Goal: Information Seeking & Learning: Learn about a topic

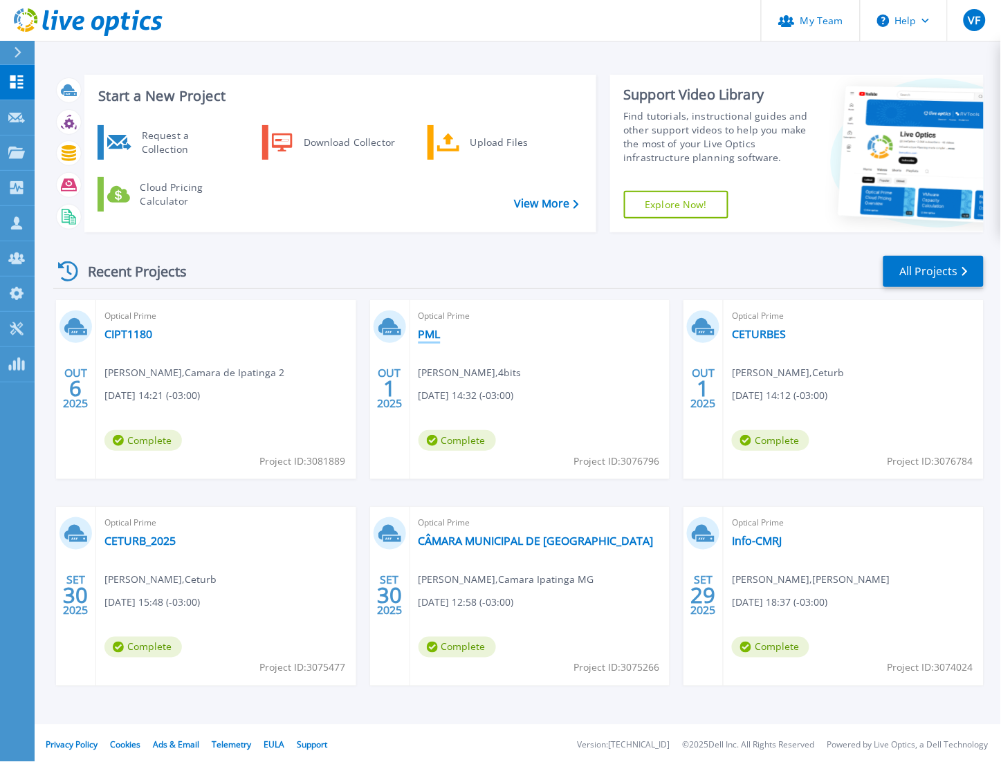
click at [429, 333] on link "PML" at bounding box center [429, 334] width 22 height 14
click at [64, 155] on p "Projects" at bounding box center [54, 154] width 37 height 36
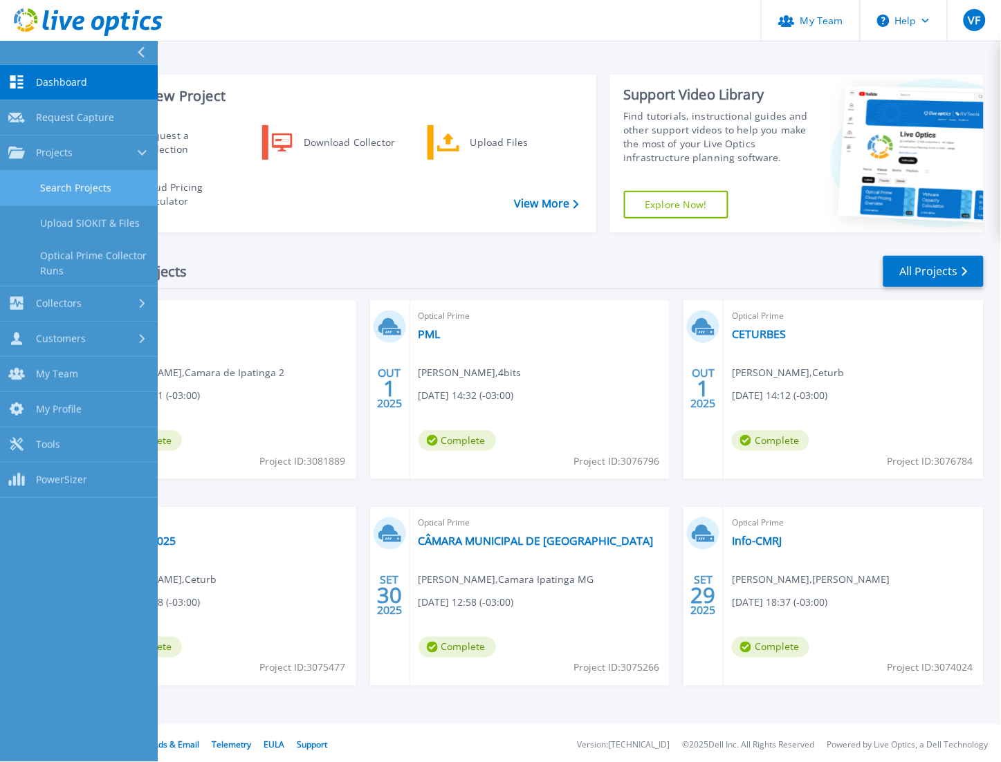
click at [106, 185] on link "Search Projects" at bounding box center [79, 188] width 158 height 35
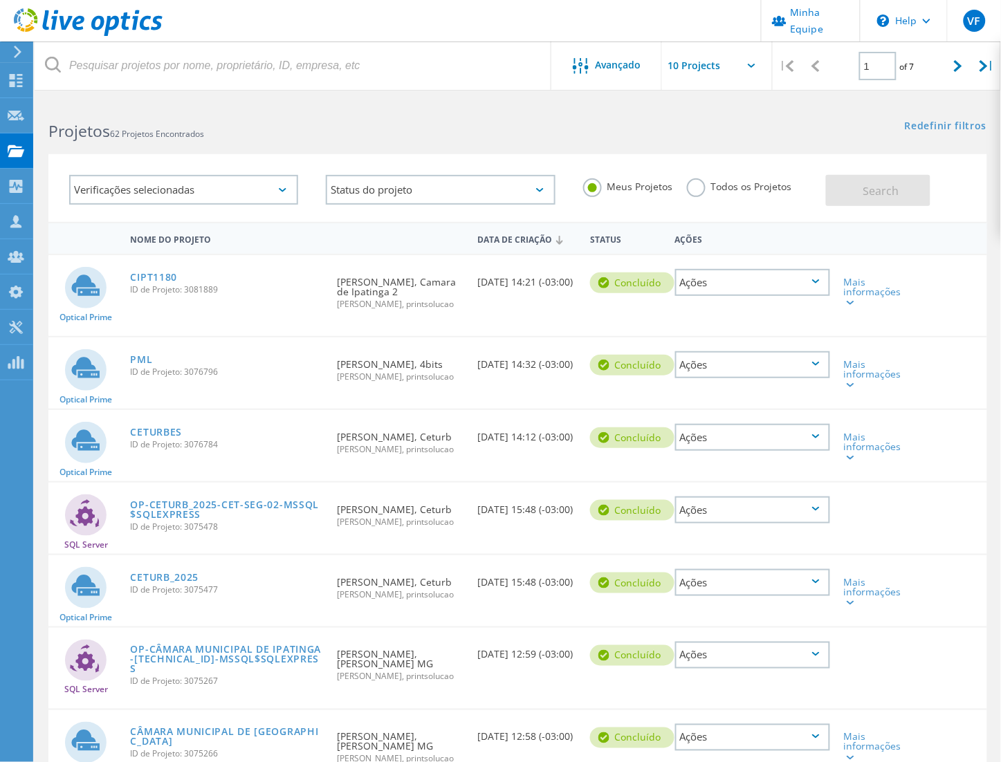
click at [696, 185] on label "Todos os Projetos" at bounding box center [739, 184] width 105 height 13
click at [0, 0] on input "Todos os Projetos" at bounding box center [0, 0] width 0 height 0
click at [881, 184] on span "Search" at bounding box center [881, 190] width 36 height 15
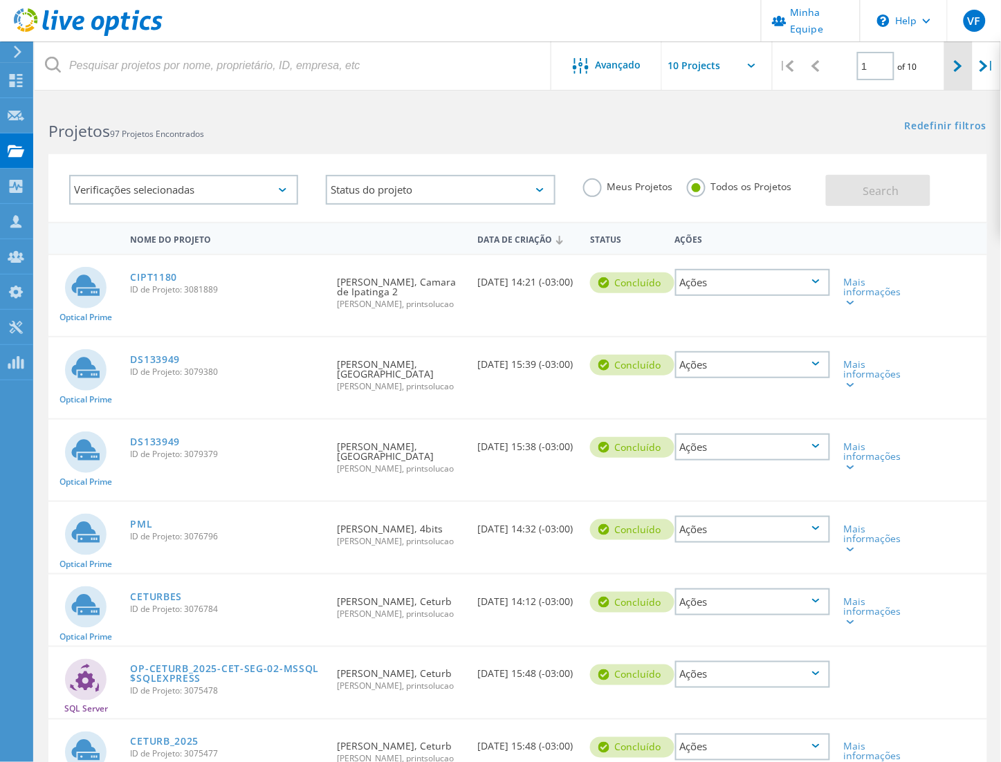
click at [956, 61] on icon at bounding box center [958, 66] width 8 height 12
type input "2"
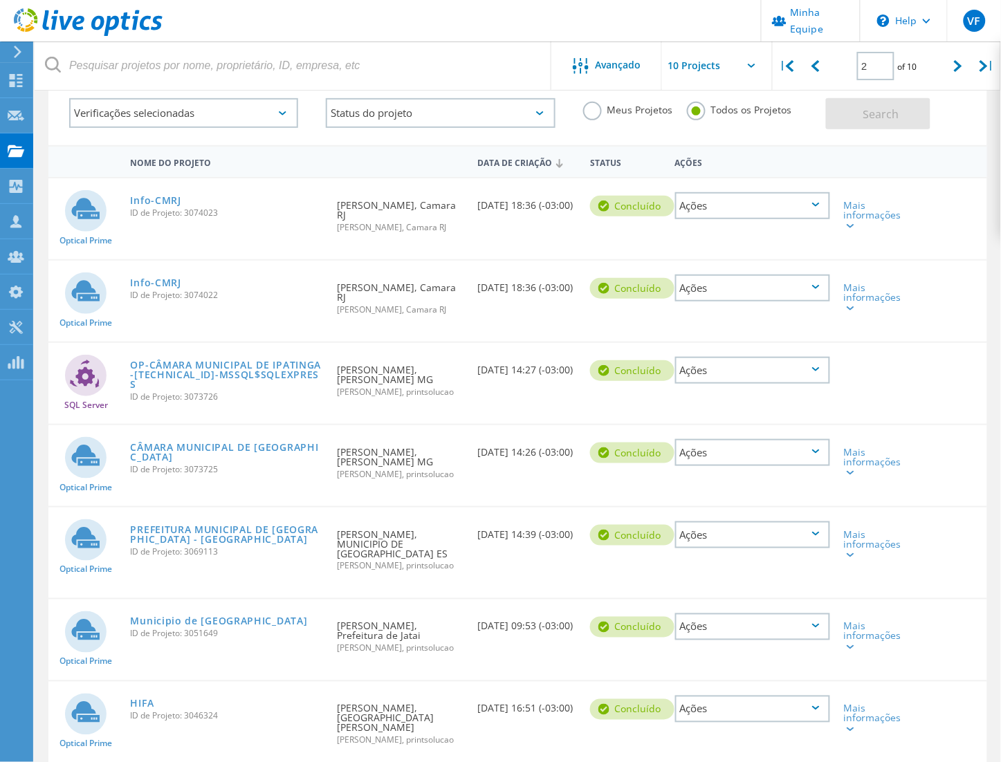
scroll to position [154, 0]
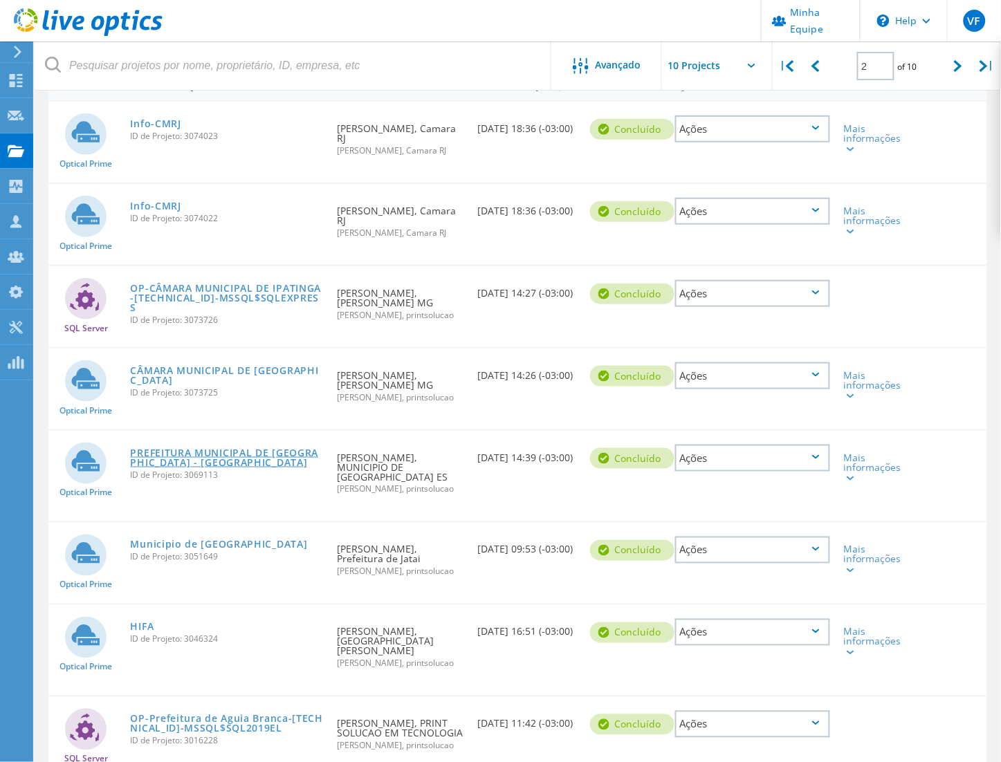
click at [232, 448] on link "PREFEITURA MUNICIPAL DE [GEOGRAPHIC_DATA] - [GEOGRAPHIC_DATA]" at bounding box center [227, 457] width 193 height 19
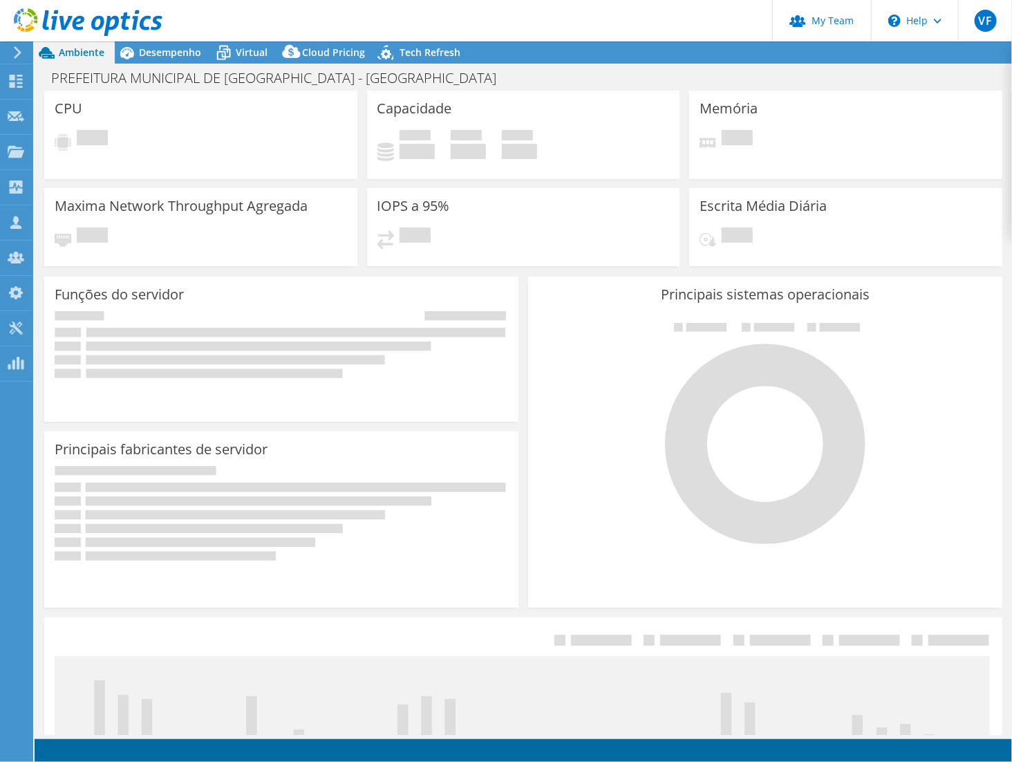
select select "USD"
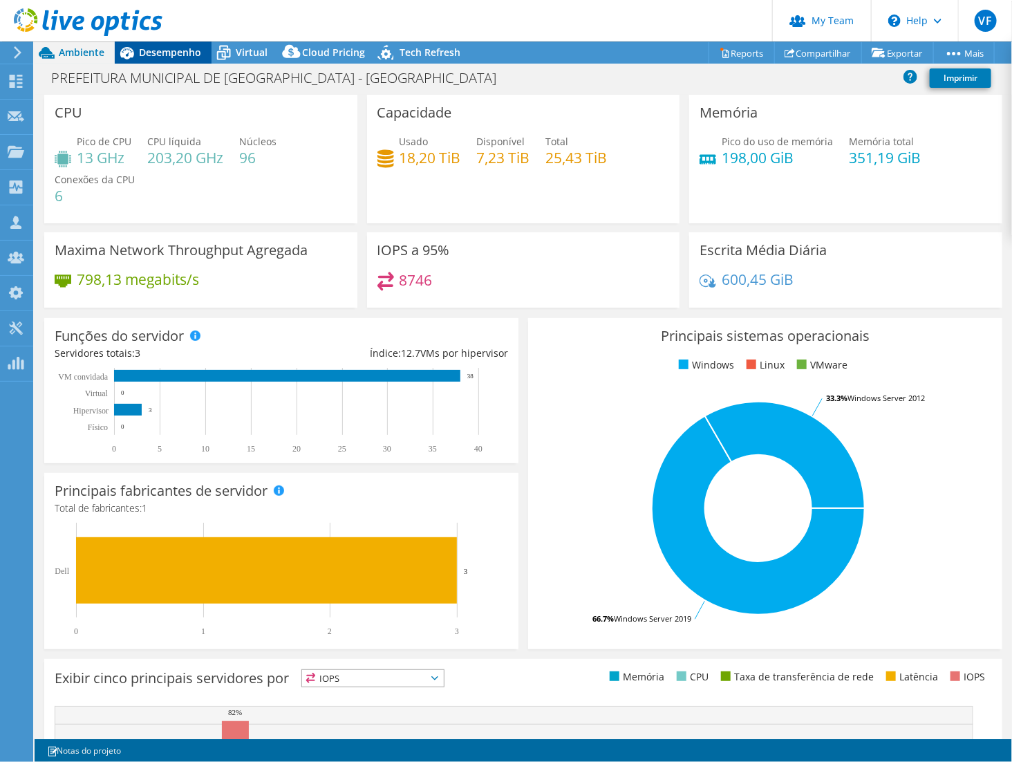
click at [176, 57] on span "Desempenho" at bounding box center [170, 52] width 62 height 13
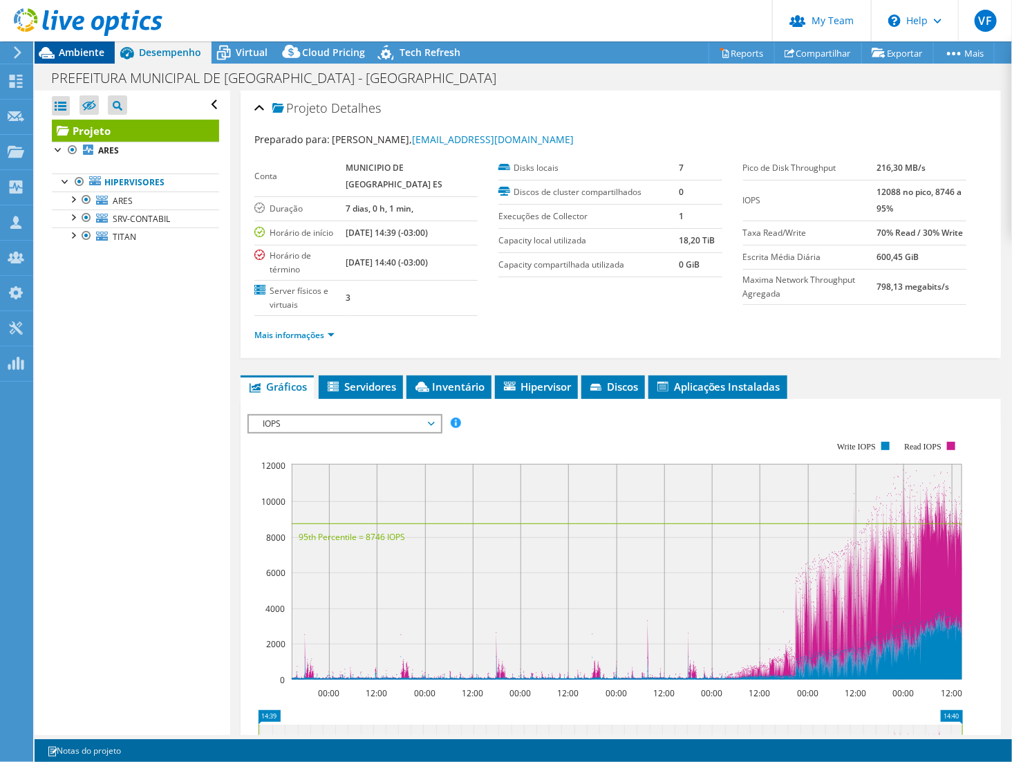
click at [82, 52] on span "Ambiente" at bounding box center [82, 52] width 46 height 13
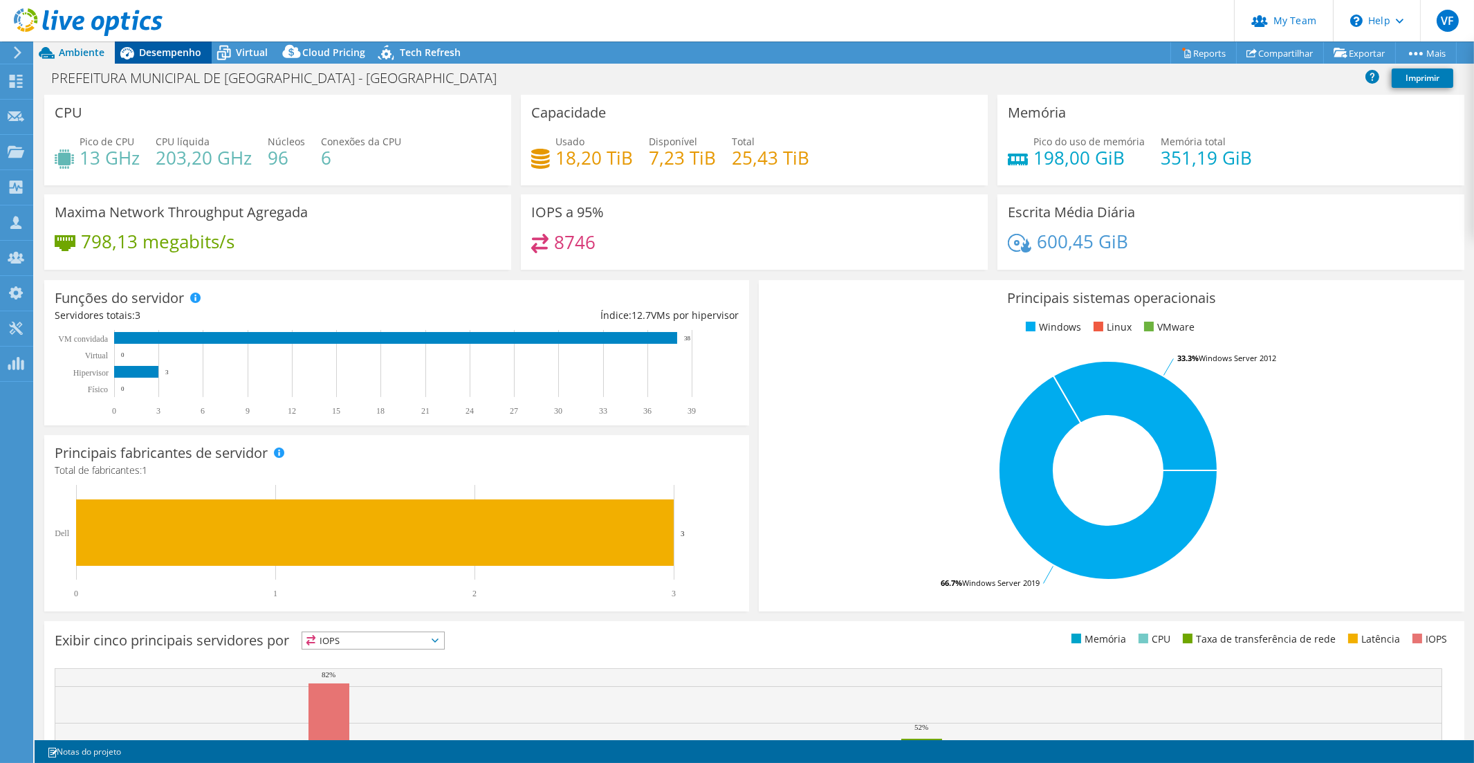
click at [178, 54] on span "Desempenho" at bounding box center [170, 52] width 62 height 13
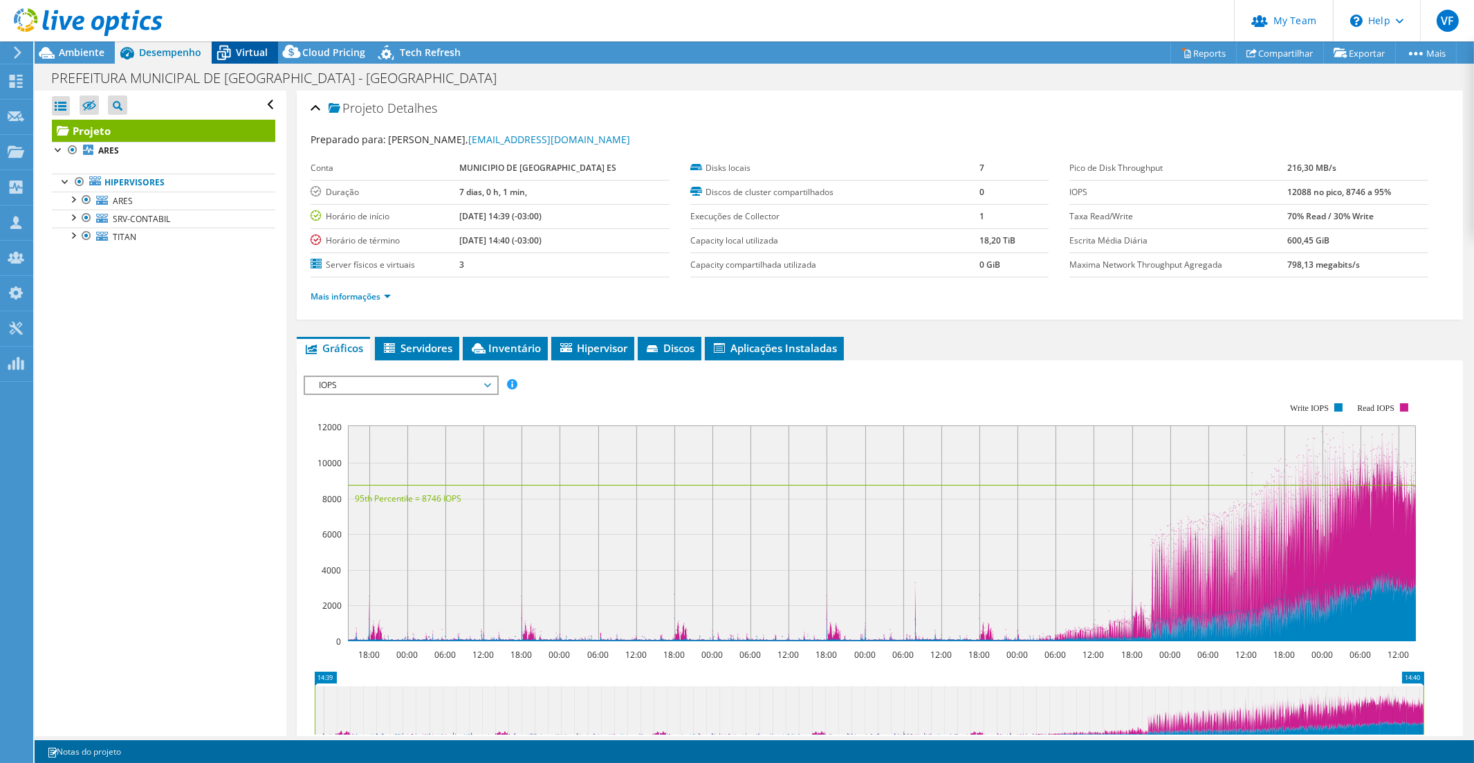
click at [232, 54] on icon at bounding box center [224, 53] width 24 height 24
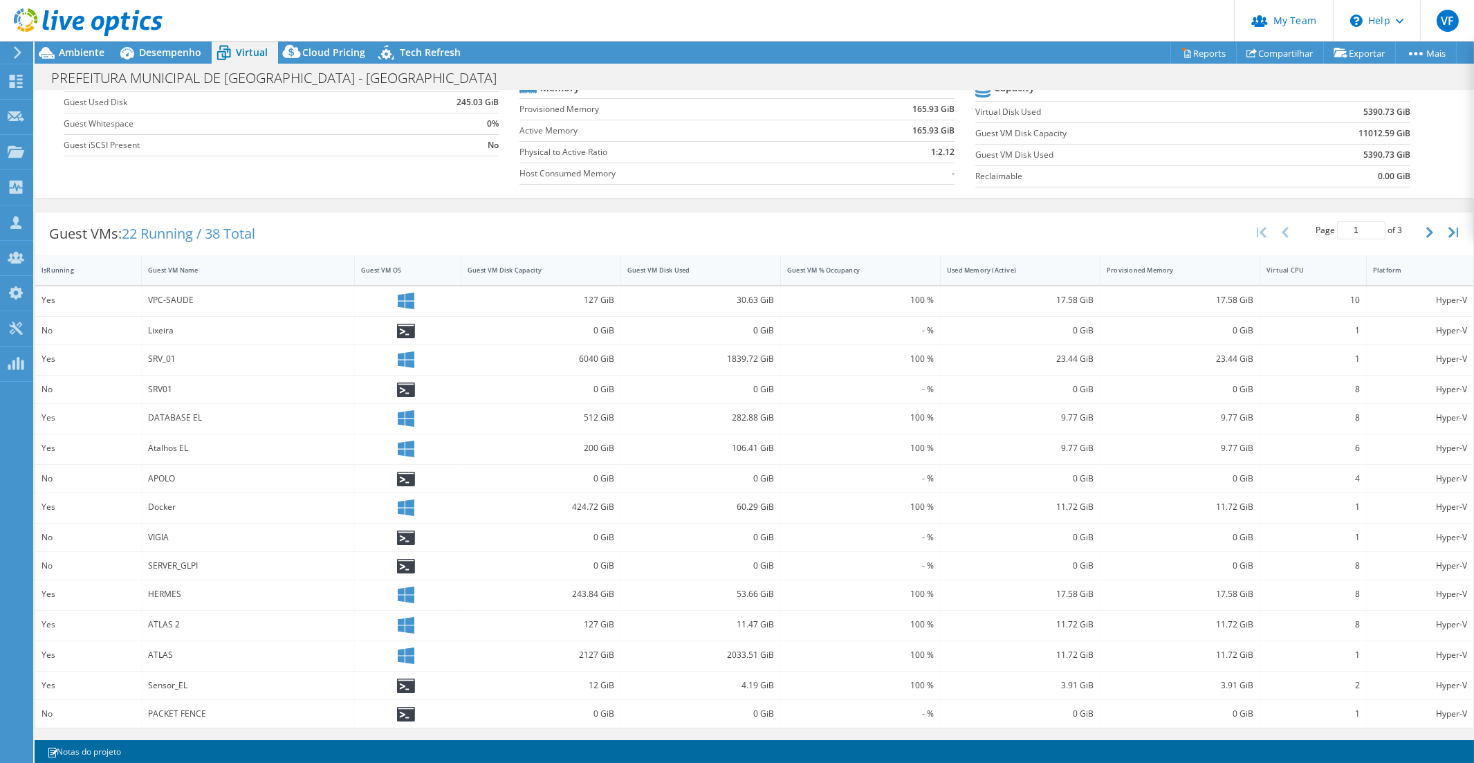
scroll to position [153, 0]
click at [567, 266] on div "Guest VM Disk Capacity" at bounding box center [532, 270] width 130 height 9
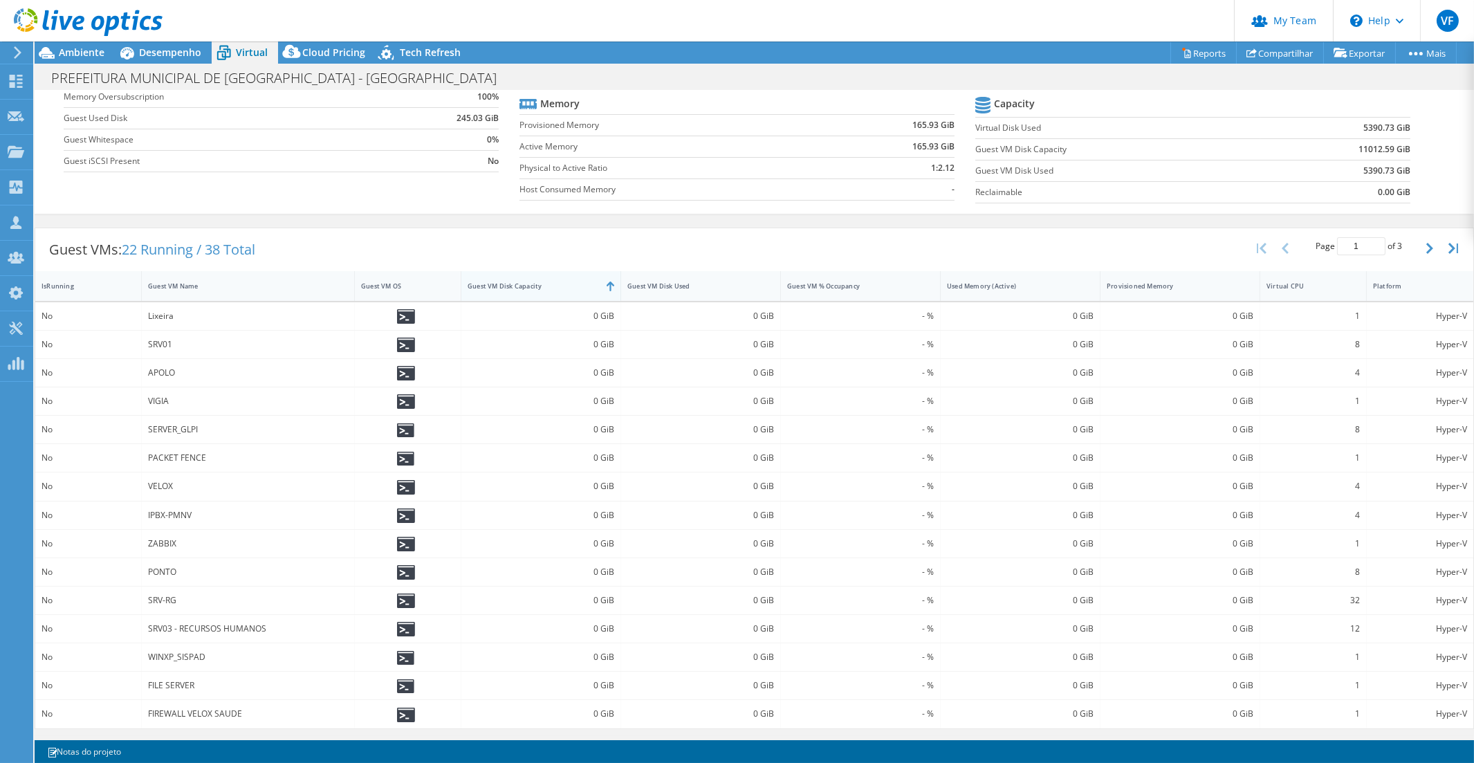
drag, startPoint x: 555, startPoint y: 274, endPoint x: 573, endPoint y: 275, distance: 18.0
click at [555, 275] on div "Guest VM Disk Capacity" at bounding box center [532, 285] width 142 height 21
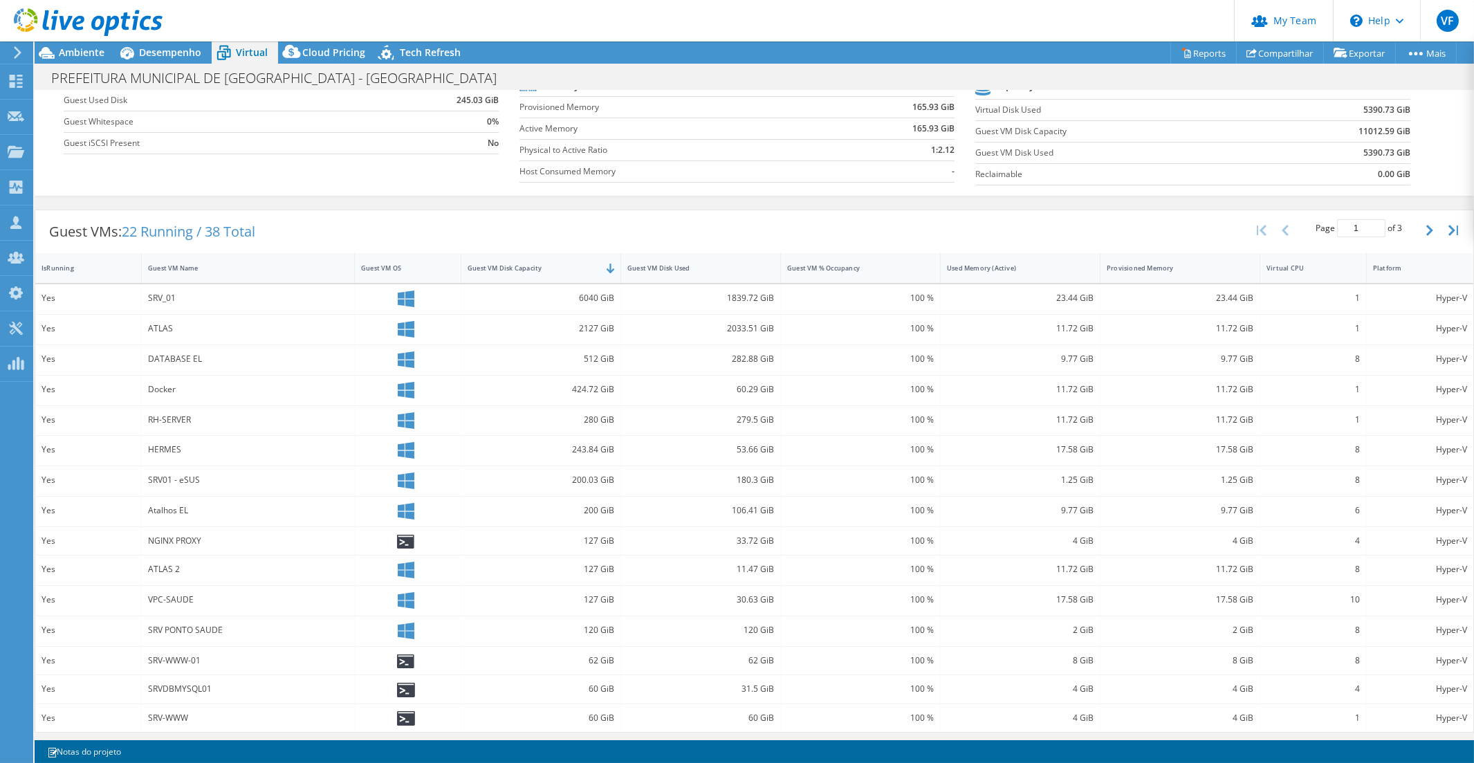
scroll to position [157, 0]
click at [92, 53] on span "Ambiente" at bounding box center [82, 52] width 46 height 13
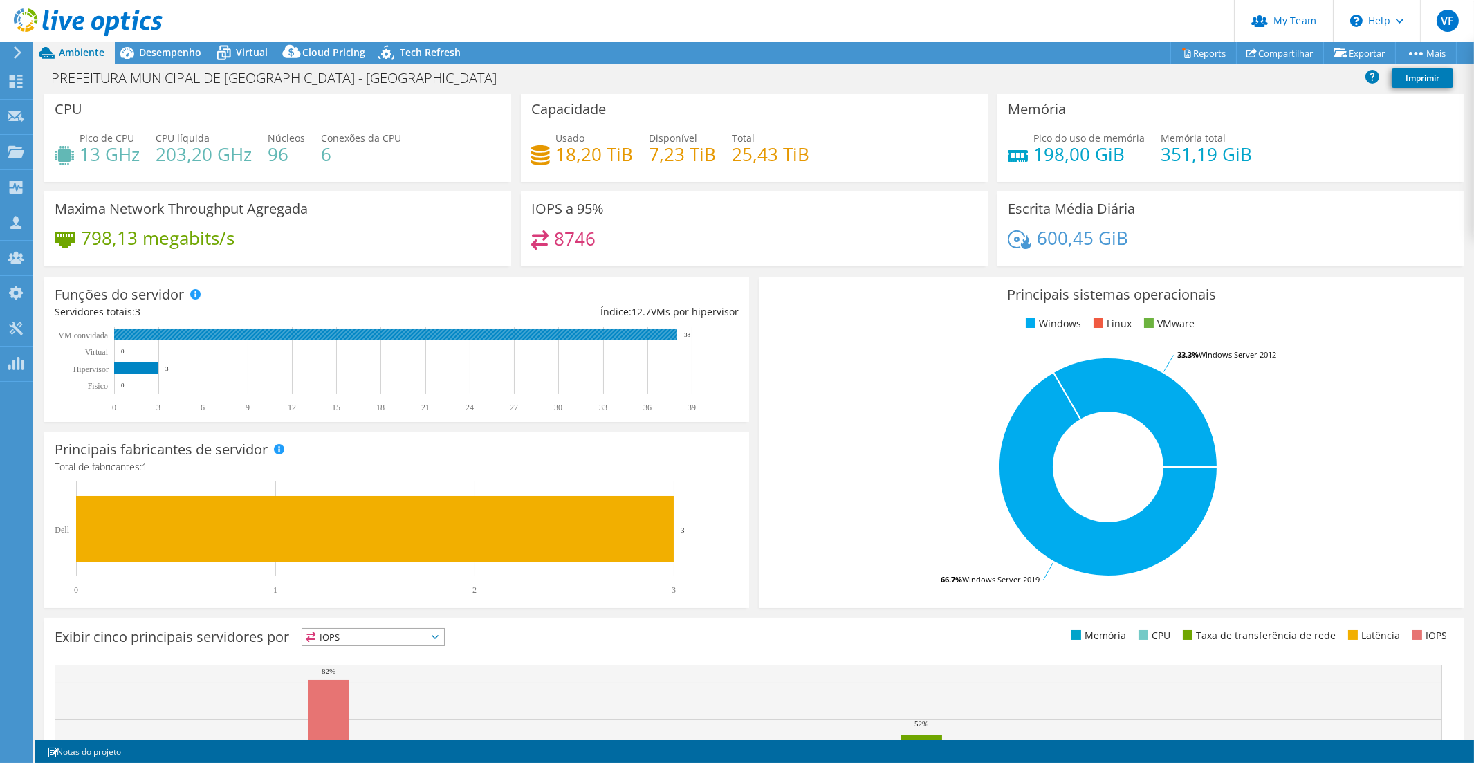
scroll to position [0, 0]
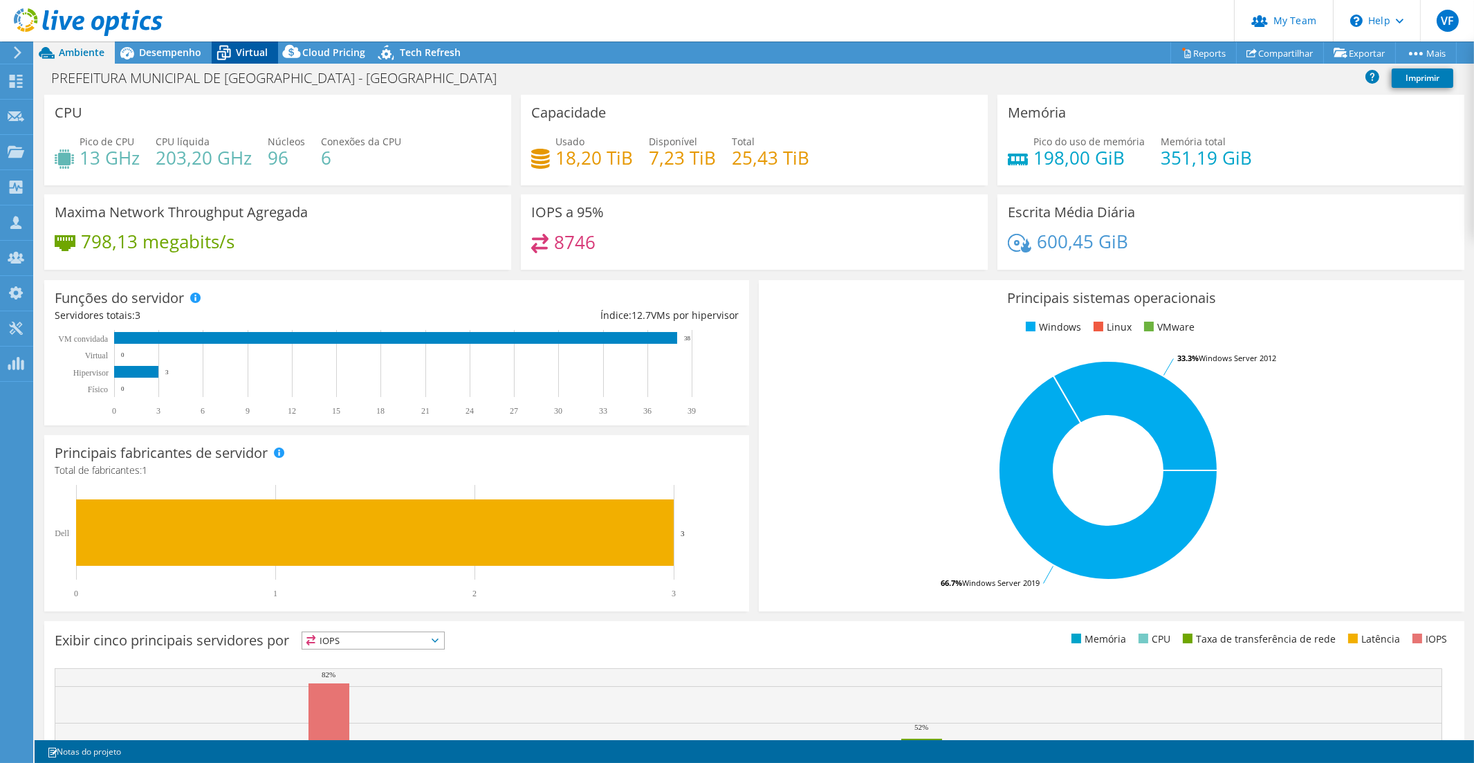
click at [246, 59] on div "Virtual" at bounding box center [245, 52] width 66 height 22
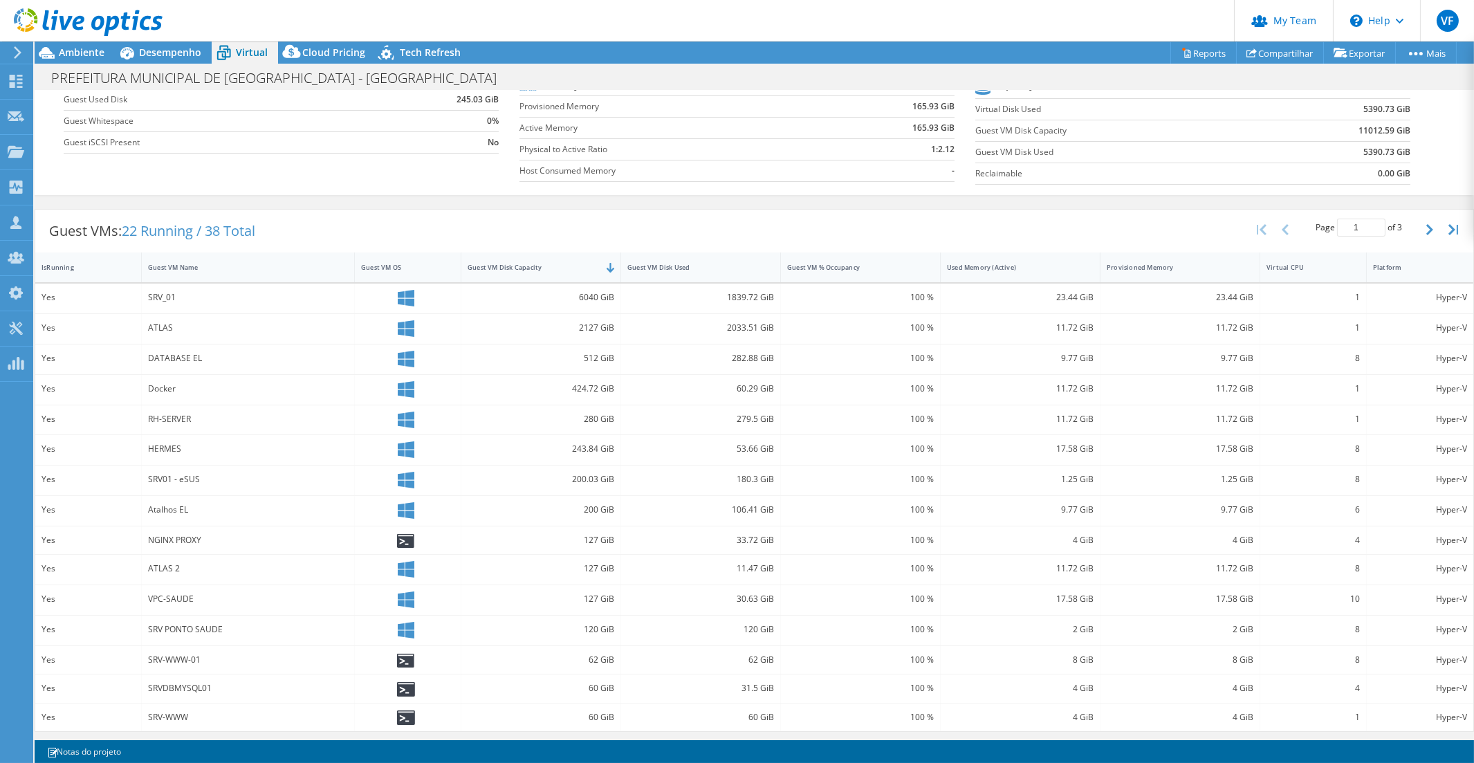
scroll to position [157, 0]
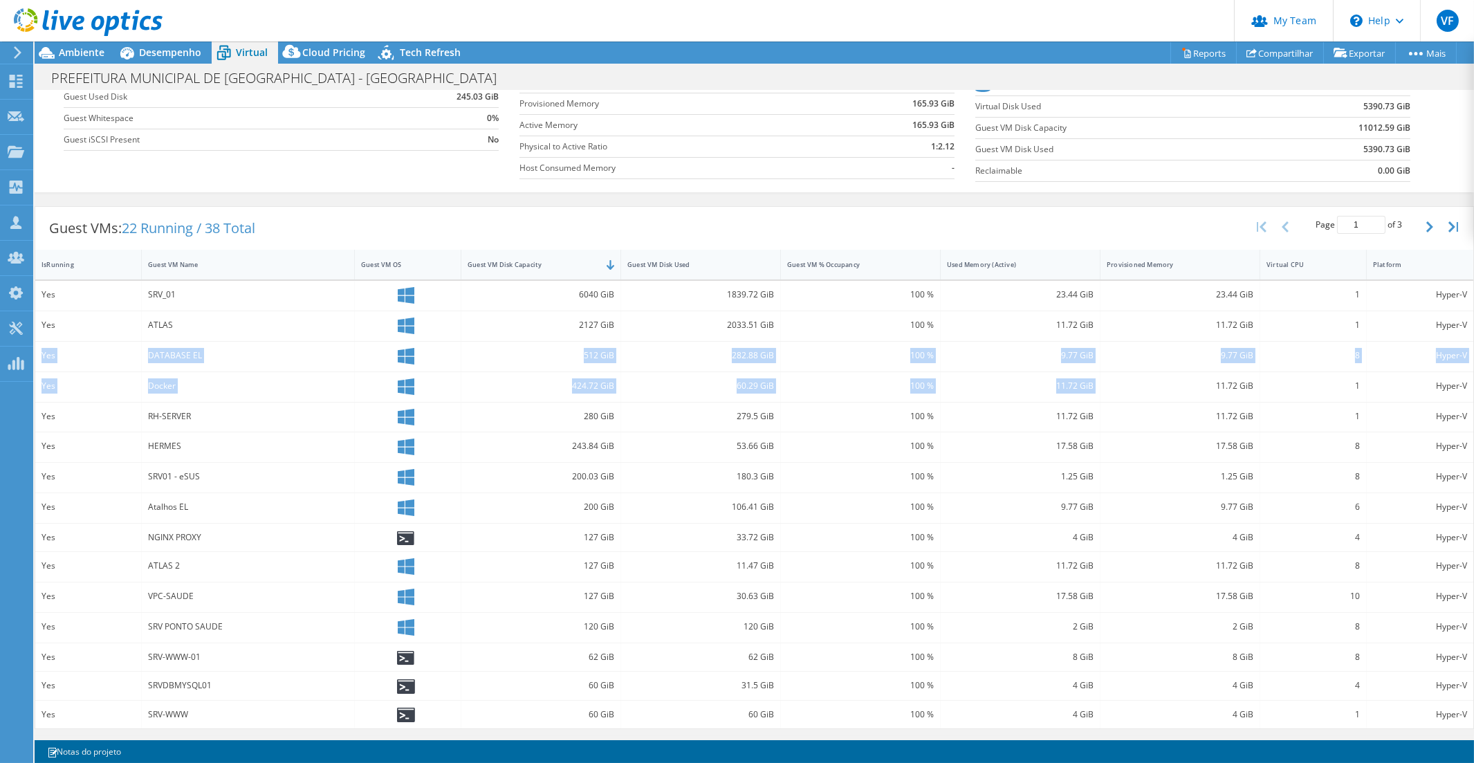
drag, startPoint x: 42, startPoint y: 351, endPoint x: 1122, endPoint y: 372, distance: 1079.7
click at [1012, 371] on div "Yes SRV_01 6040 GiB 1839.72 GiB 100 % 23.44 GiB 23.44 GiB 1 Hyper-V Yes ATLAS 2…" at bounding box center [754, 504] width 1438 height 447
click at [1012, 372] on div "11.72 GiB" at bounding box center [1180, 387] width 160 height 30
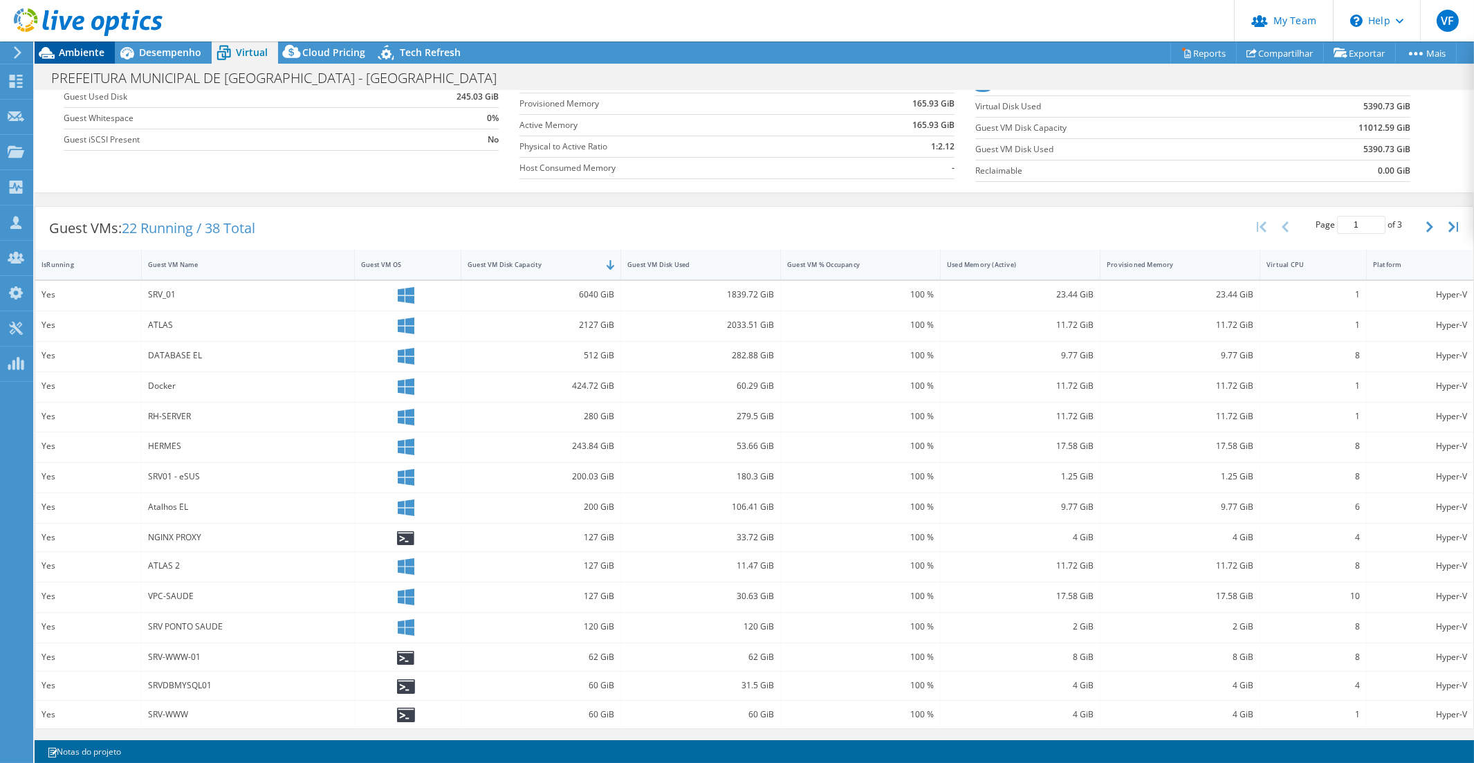
click at [73, 57] on span "Ambiente" at bounding box center [82, 52] width 46 height 13
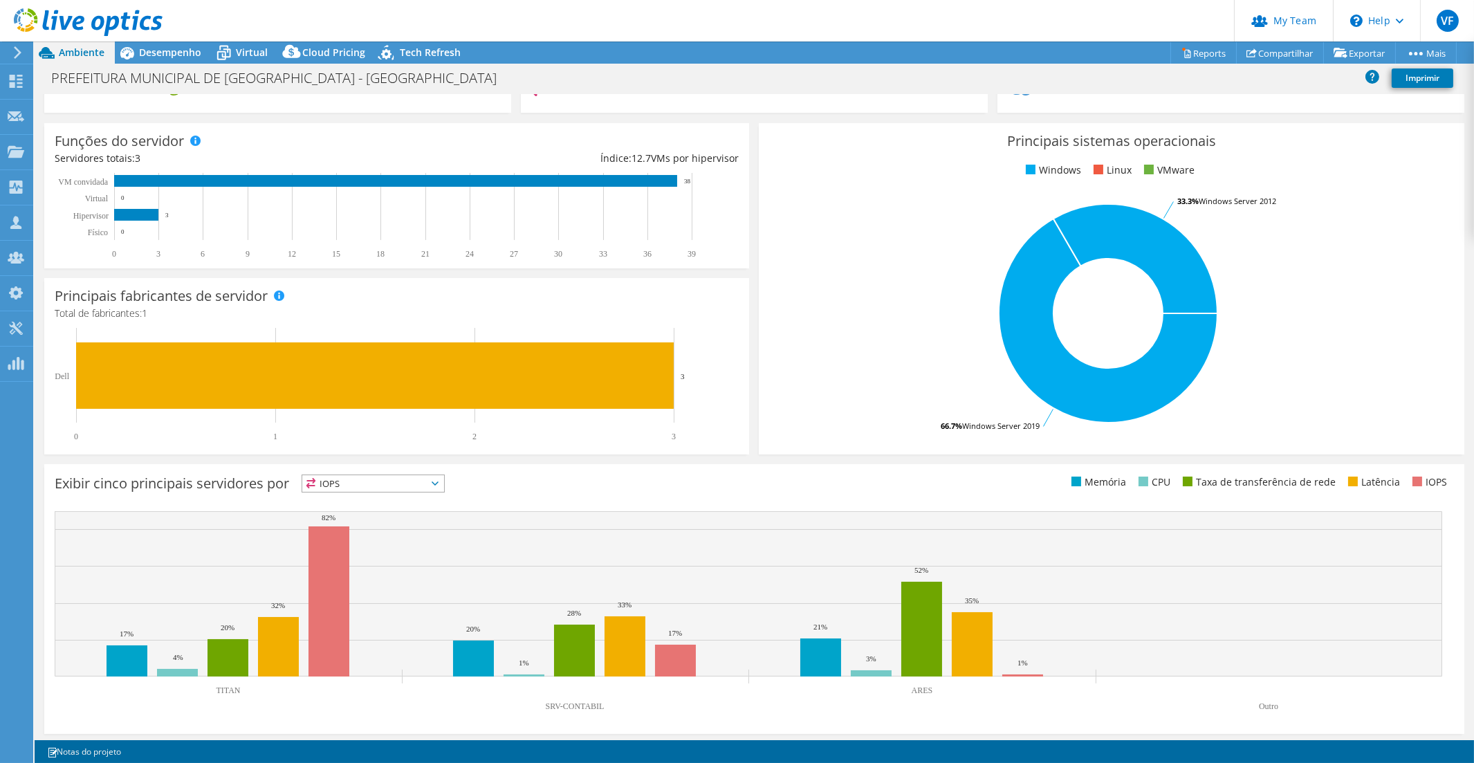
scroll to position [0, 0]
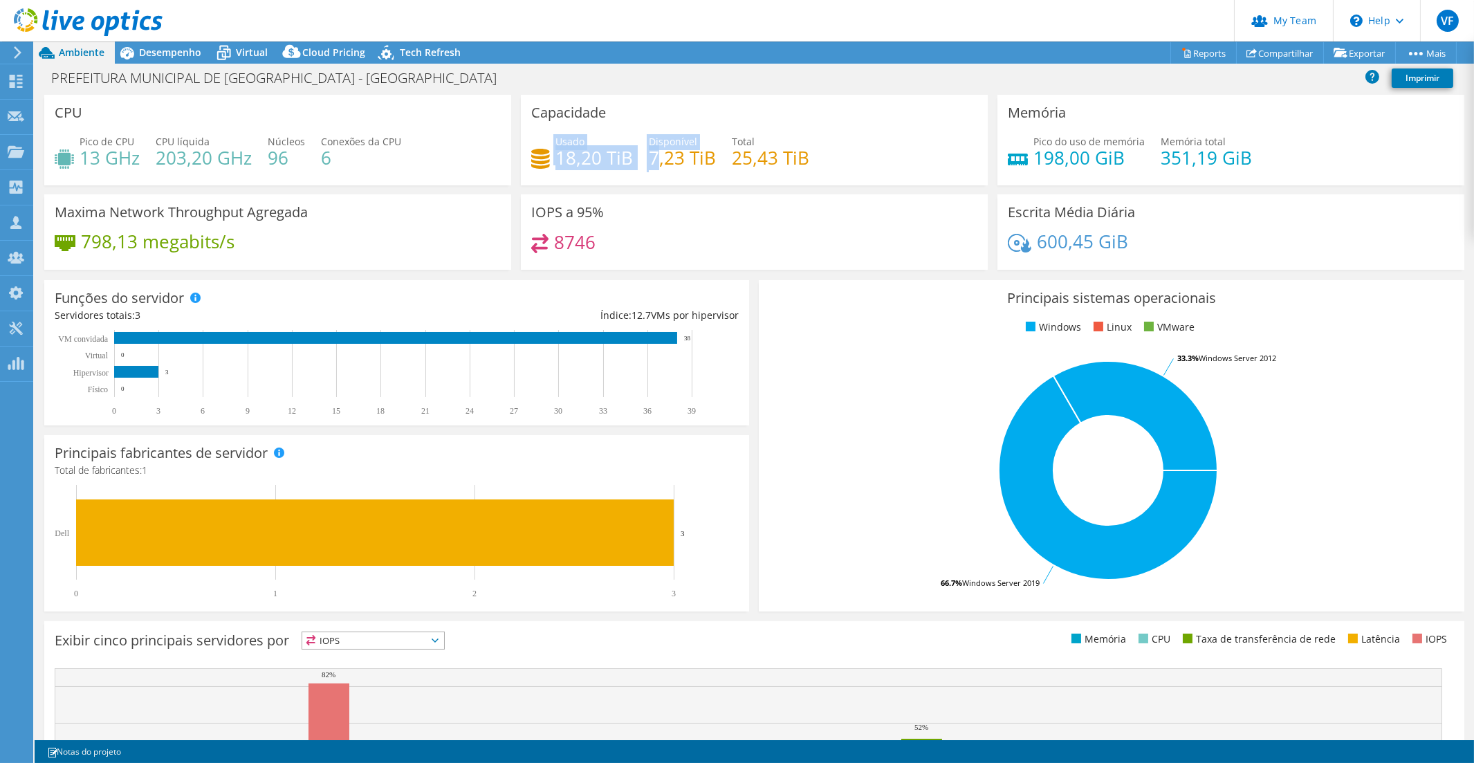
drag, startPoint x: 539, startPoint y: 155, endPoint x: 650, endPoint y: 158, distance: 110.7
click at [650, 158] on div "Usado 18,20 TiB Disponível 7,23 TiB Total 25,43 TiB" at bounding box center [754, 156] width 446 height 45
click at [650, 158] on h4 "7,23 TiB" at bounding box center [682, 157] width 67 height 15
drag, startPoint x: 627, startPoint y: 154, endPoint x: 556, endPoint y: 153, distance: 71.2
click at [556, 153] on h4 "18,20 TiB" at bounding box center [593, 157] width 77 height 15
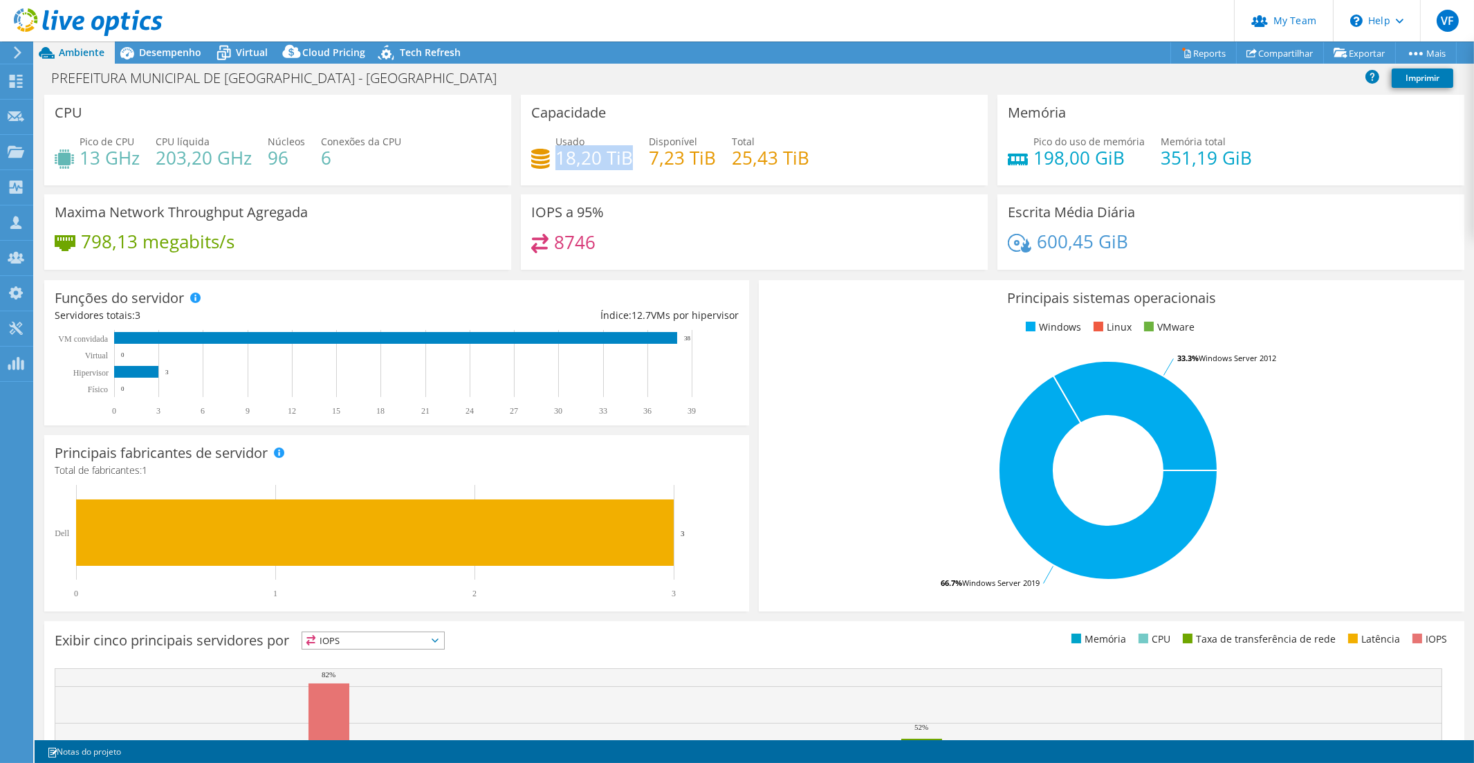
click at [281, 150] on h4 "96" at bounding box center [286, 157] width 37 height 15
click at [256, 56] on span "Virtual" at bounding box center [252, 52] width 32 height 13
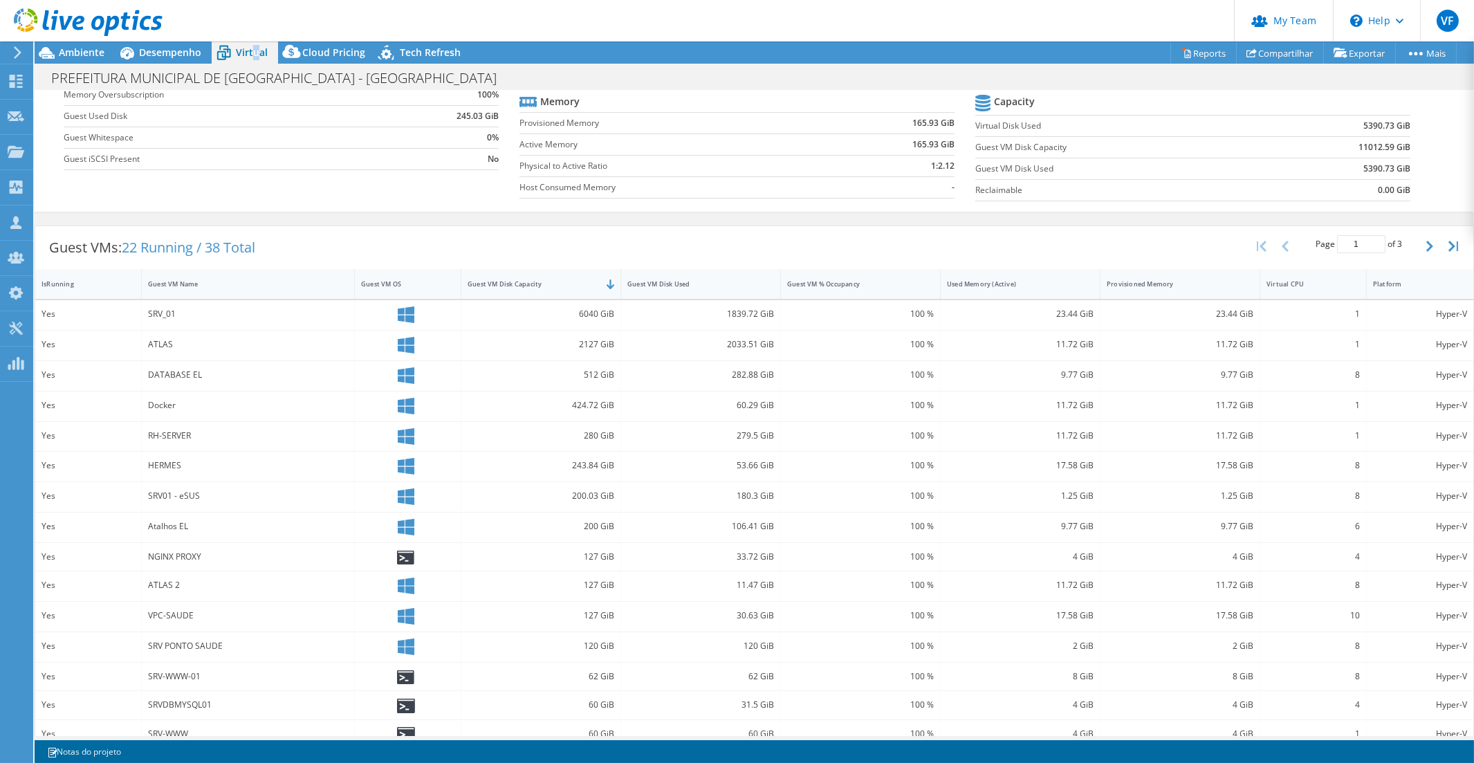
scroll to position [157, 0]
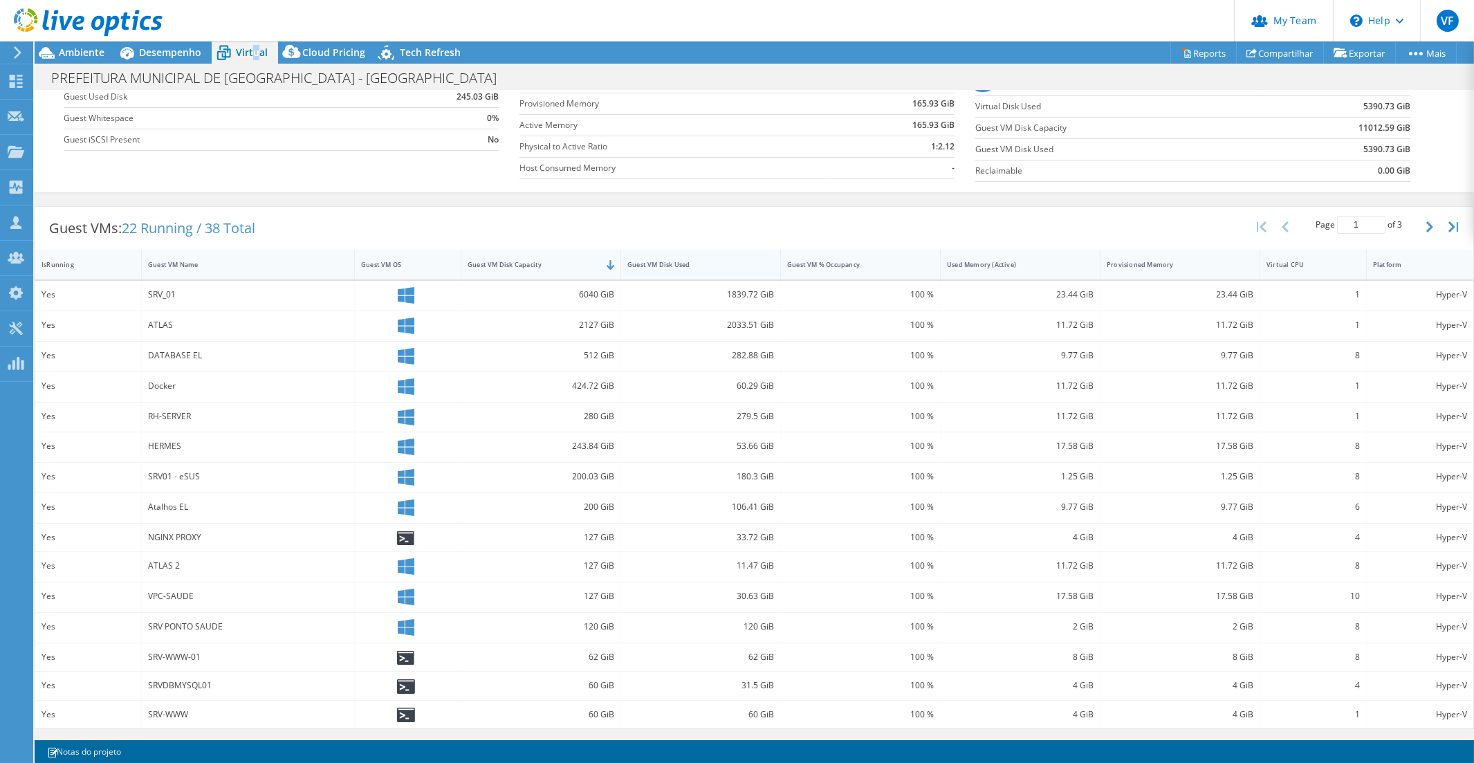
click at [705, 266] on div "Guest VM Disk Used" at bounding box center [692, 264] width 130 height 9
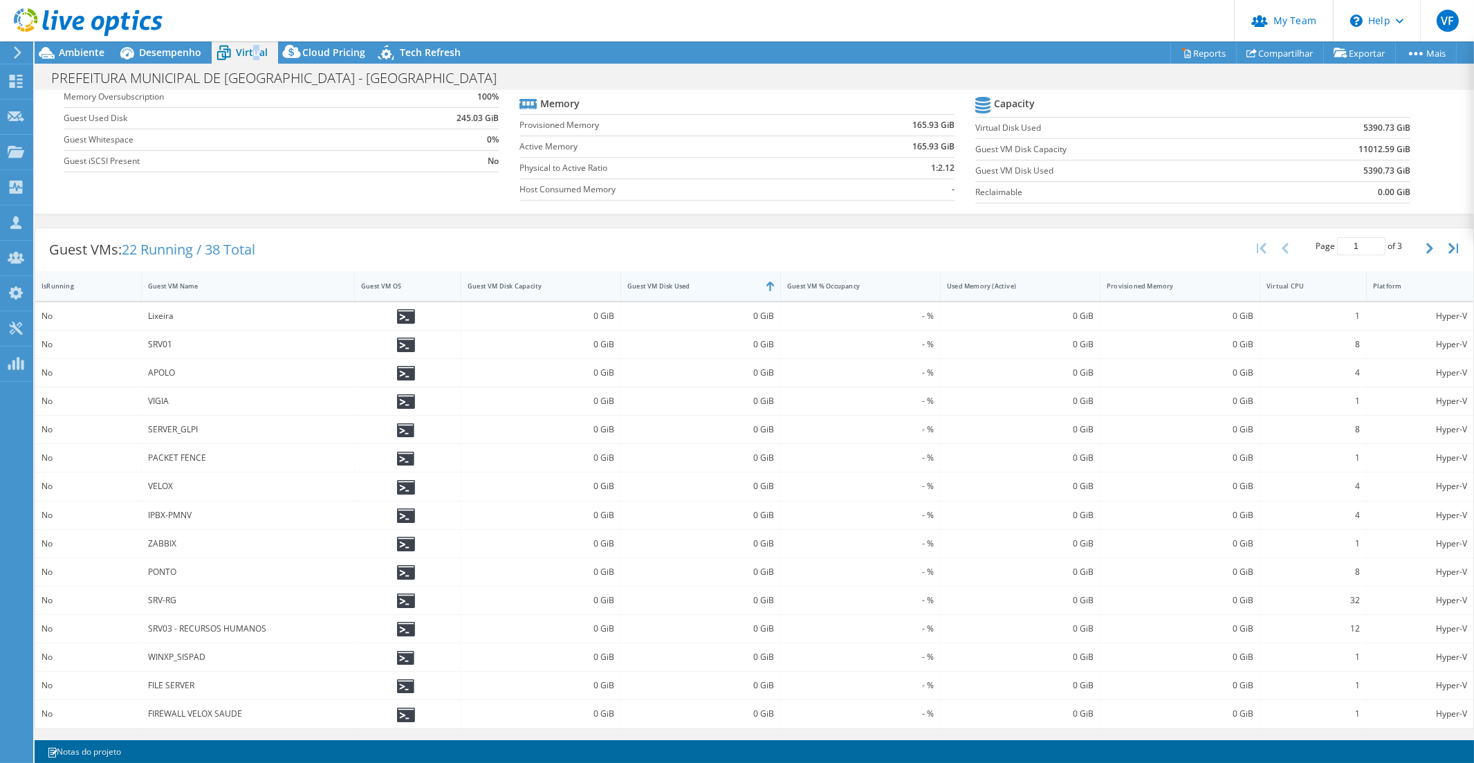
click at [705, 271] on div "Guest VM Disk Used" at bounding box center [701, 286] width 160 height 30
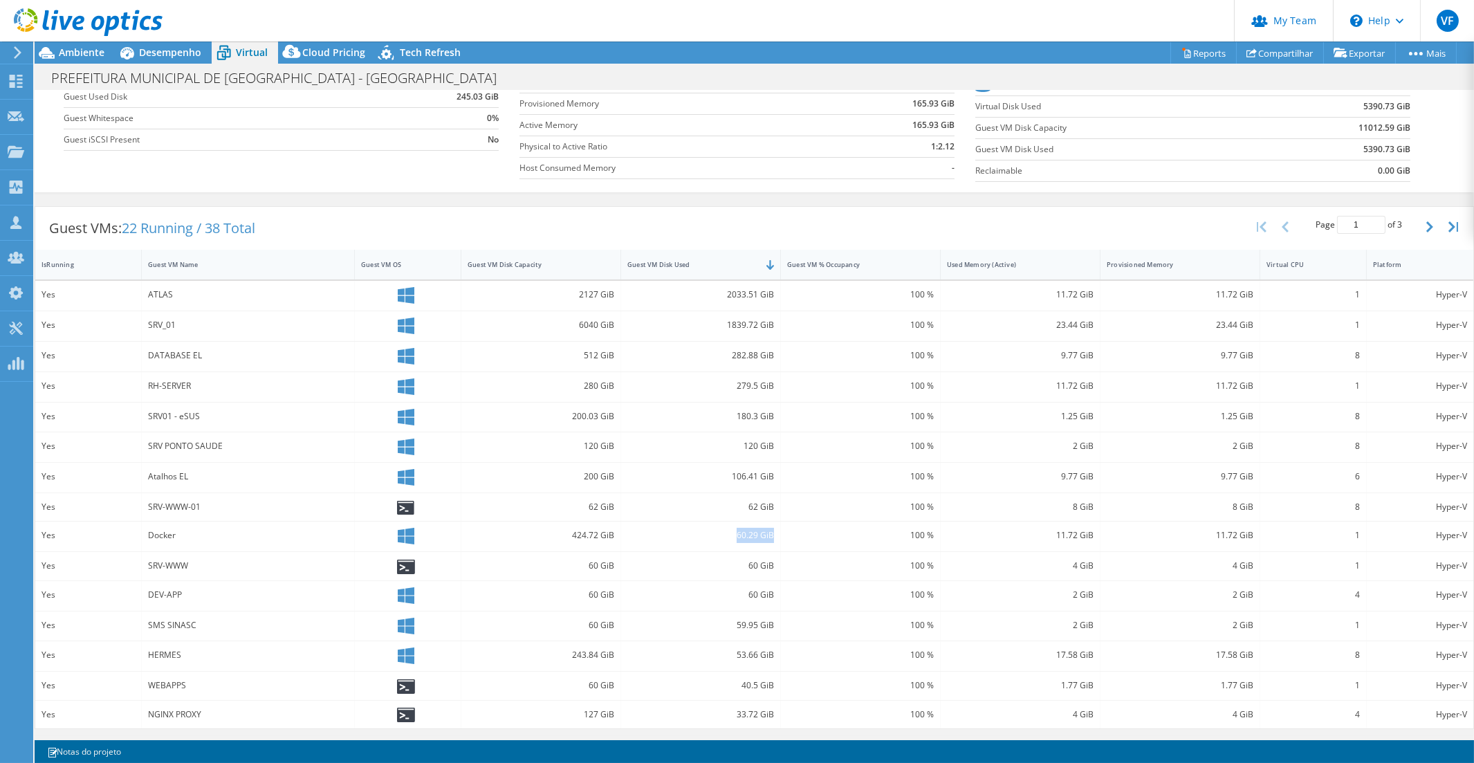
drag, startPoint x: 773, startPoint y: 535, endPoint x: 737, endPoint y: 542, distance: 36.8
click at [726, 536] on div "60.29 GiB" at bounding box center [701, 536] width 160 height 30
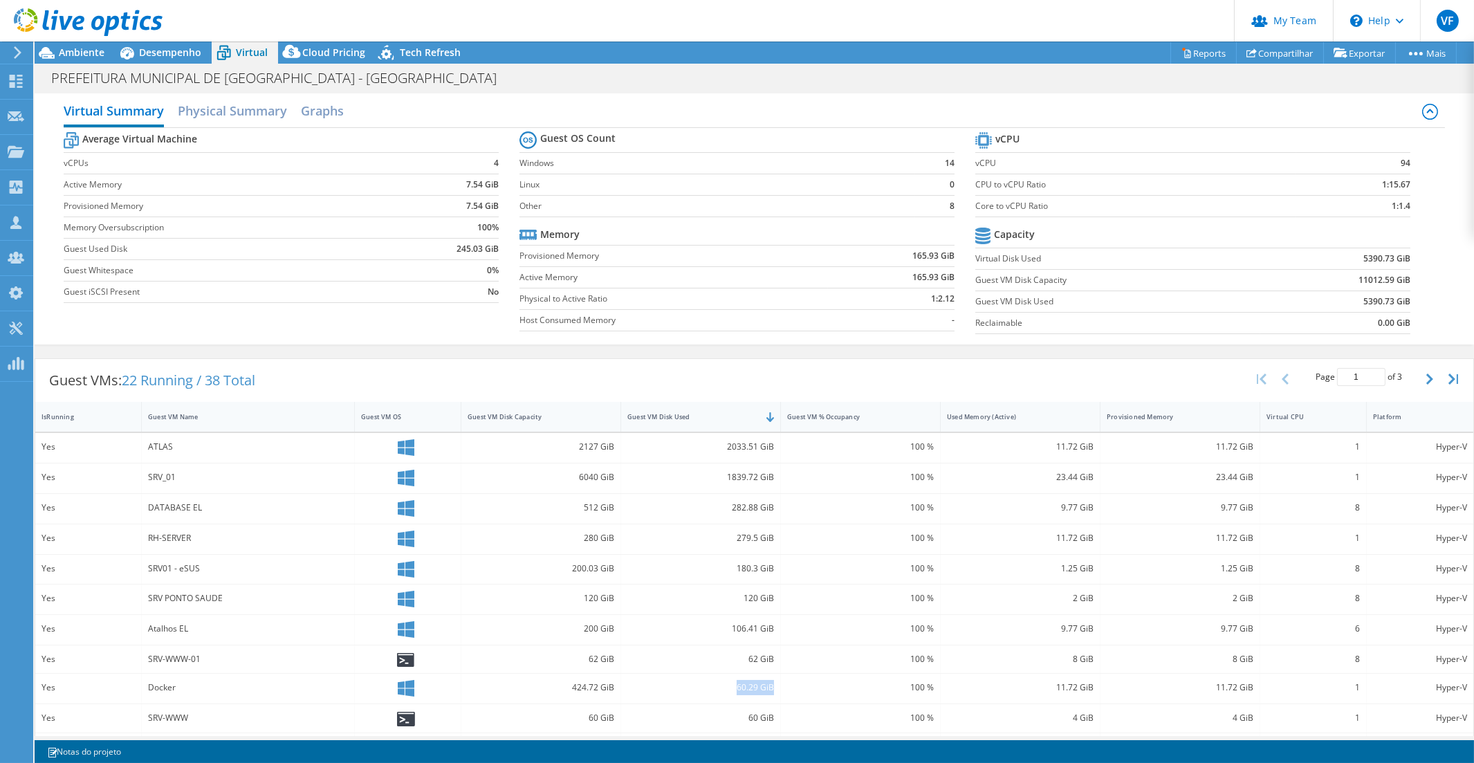
scroll to position [0, 0]
click at [91, 49] on span "Ambiente" at bounding box center [82, 52] width 46 height 13
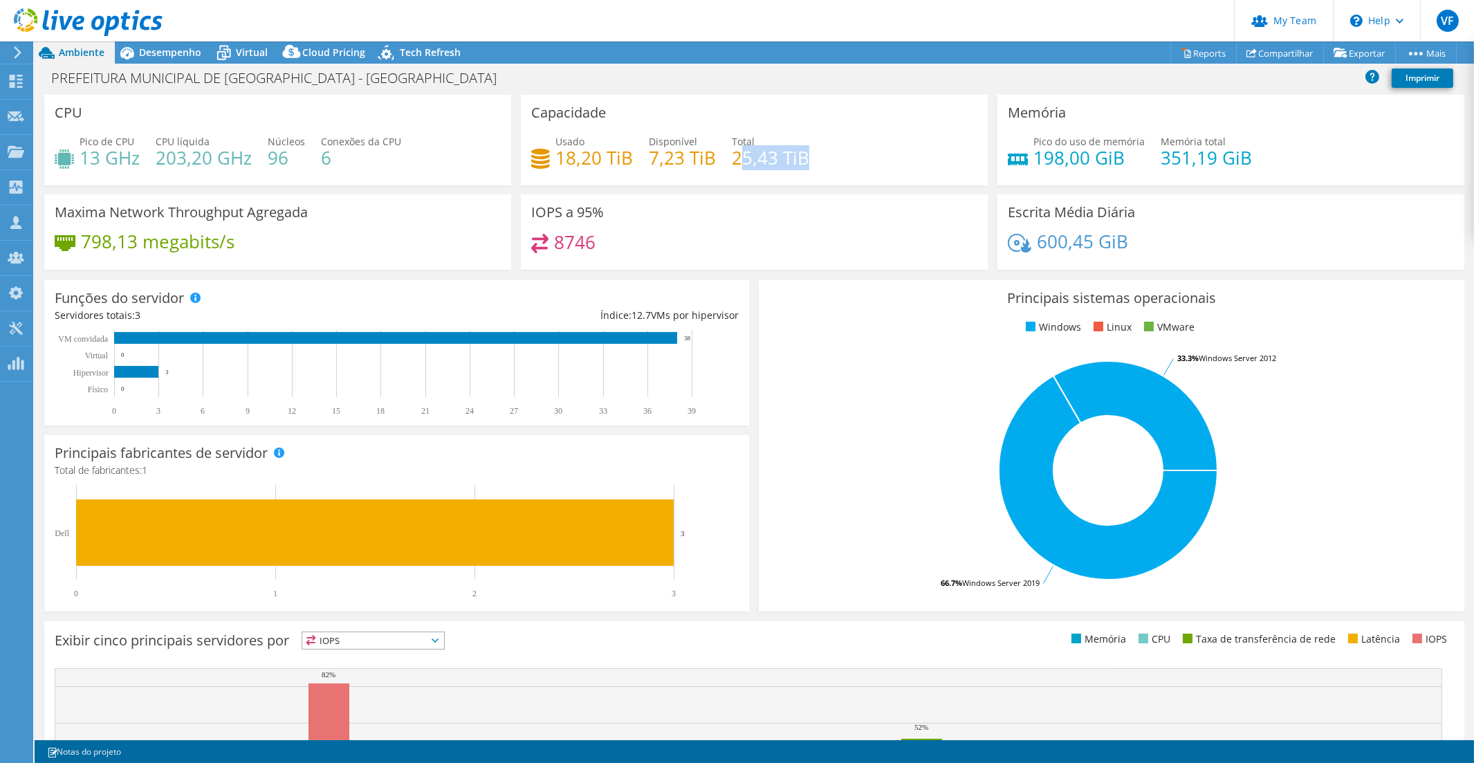
drag, startPoint x: 809, startPoint y: 155, endPoint x: 730, endPoint y: 160, distance: 79.0
click at [737, 153] on div "Usado 18,20 TiB Disponível 7,23 TiB Total 25,43 TiB" at bounding box center [754, 156] width 446 height 45
click at [710, 174] on div "Usado 18,20 TiB Disponível 7,23 TiB Total 25,43 TiB" at bounding box center [754, 156] width 446 height 45
drag, startPoint x: 629, startPoint y: 158, endPoint x: 558, endPoint y: 157, distance: 71.2
click at [558, 157] on div "Usado 18,20 TiB Disponível 7,23 TiB Total 25,43 TiB" at bounding box center [754, 156] width 446 height 45
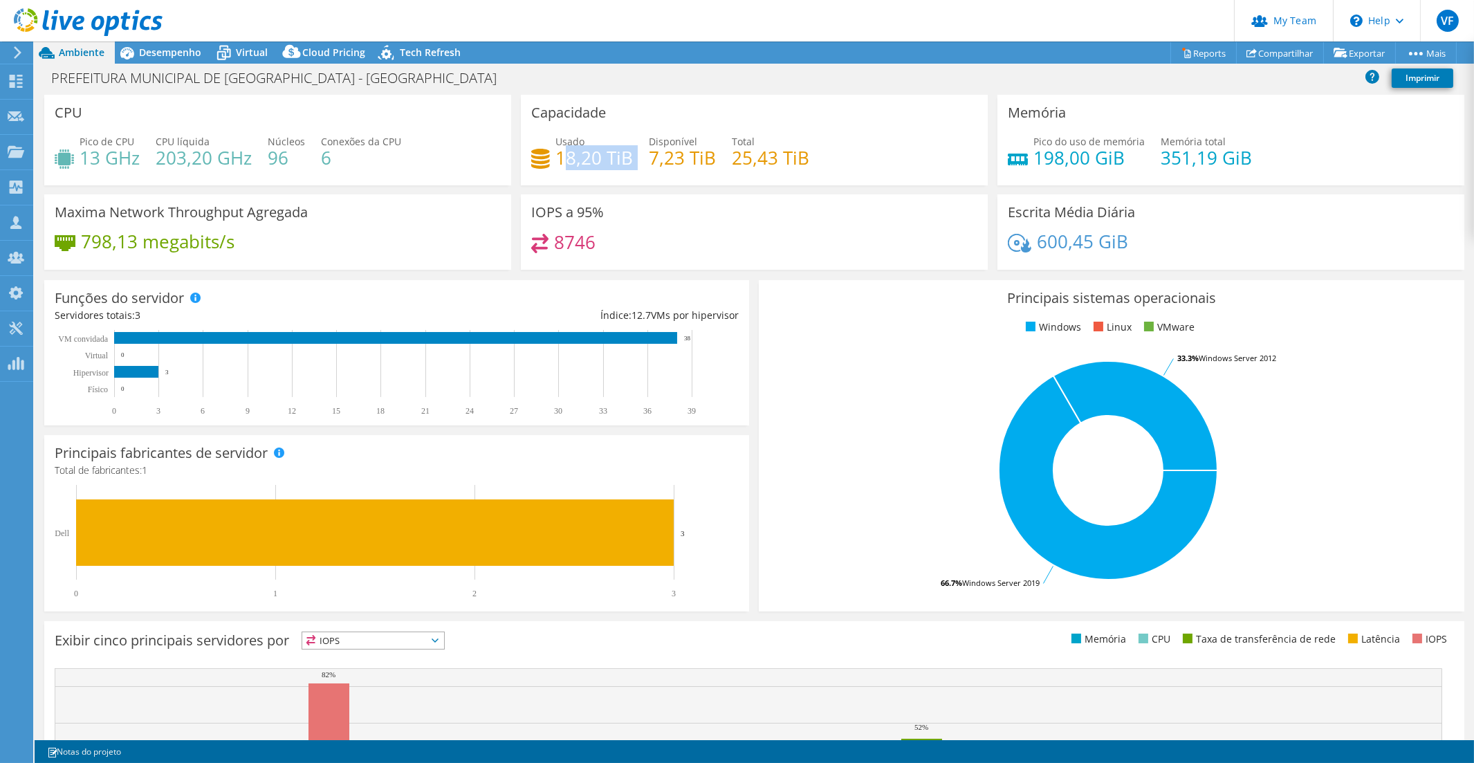
click at [558, 157] on h4 "18,20 TiB" at bounding box center [593, 157] width 77 height 15
click at [245, 57] on span "Virtual" at bounding box center [252, 52] width 32 height 13
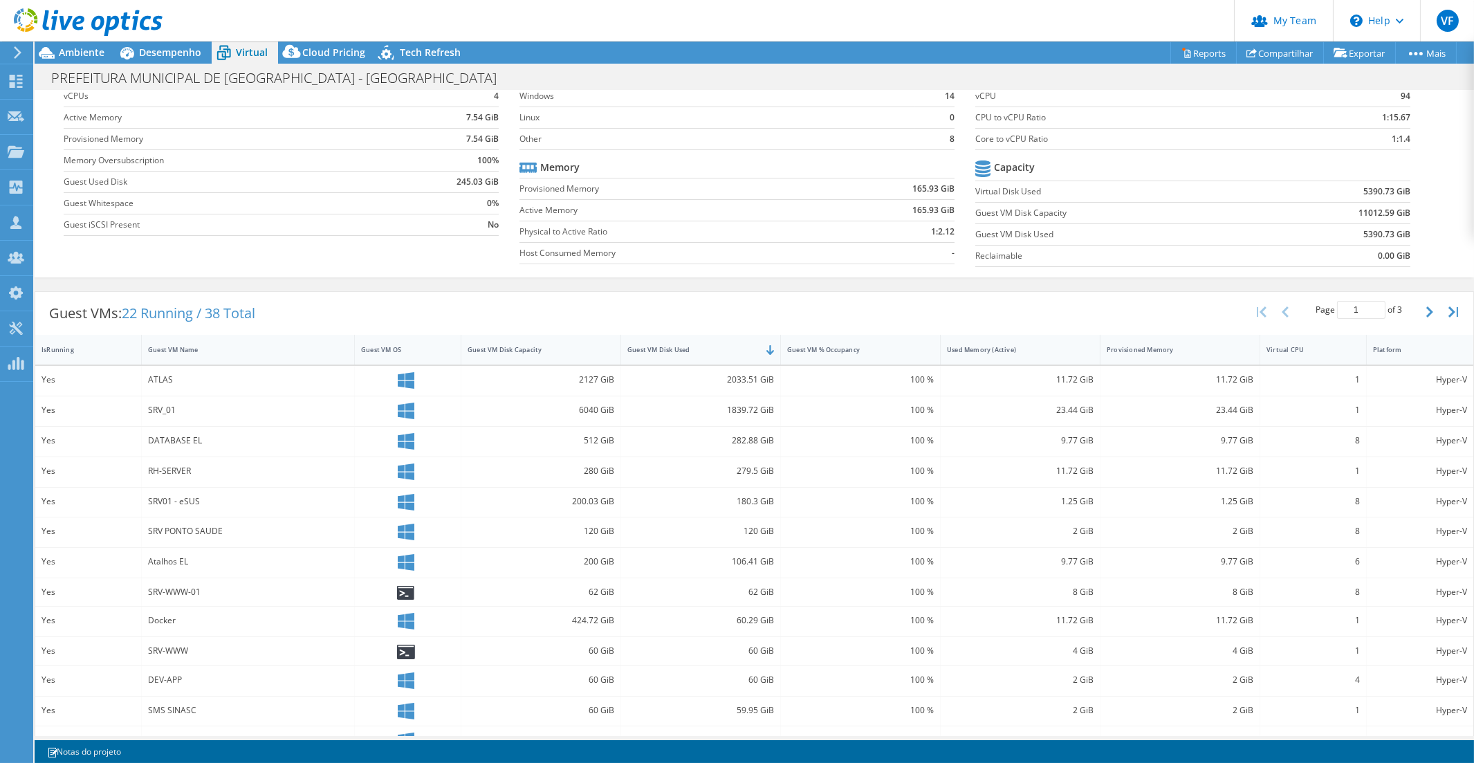
scroll to position [157, 0]
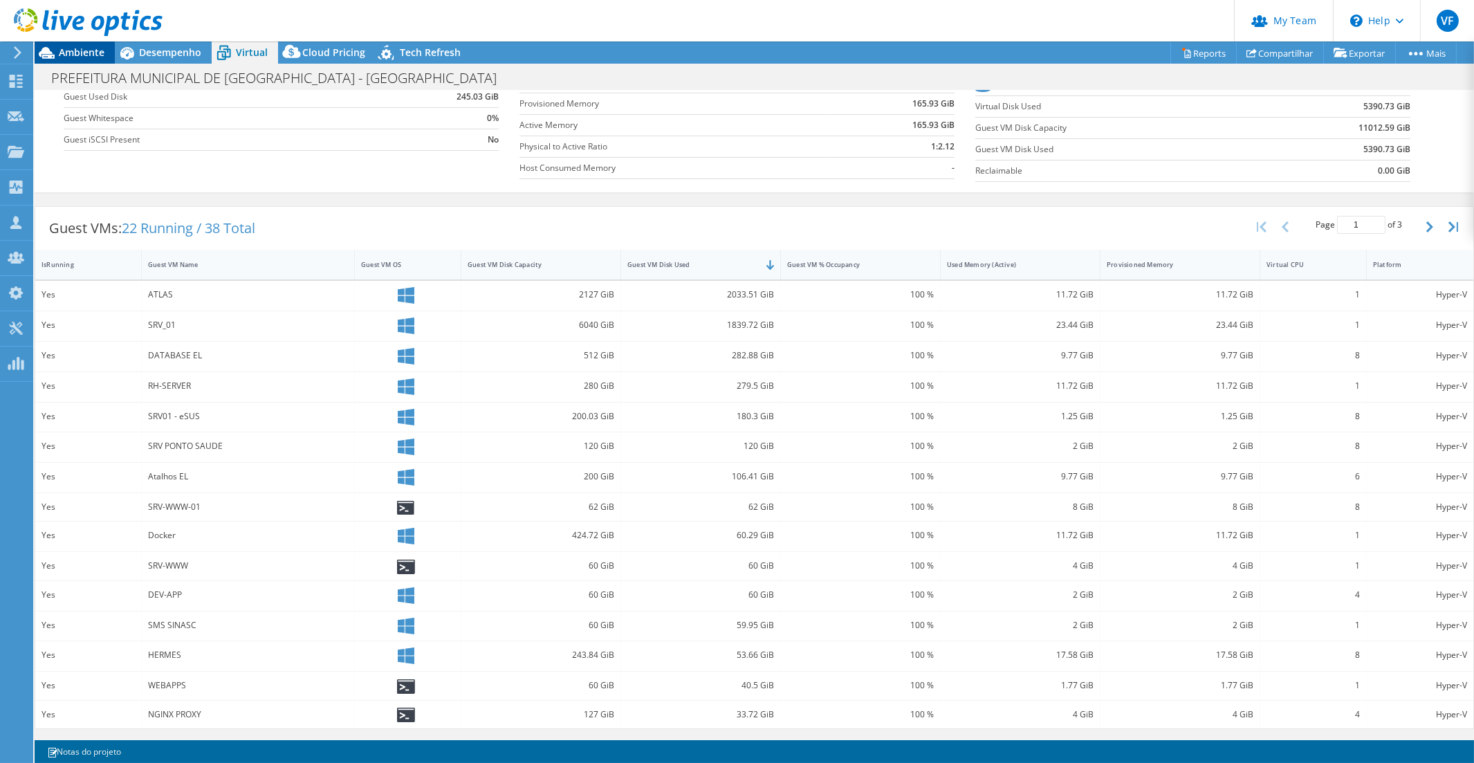
click at [73, 50] on span "Ambiente" at bounding box center [82, 52] width 46 height 13
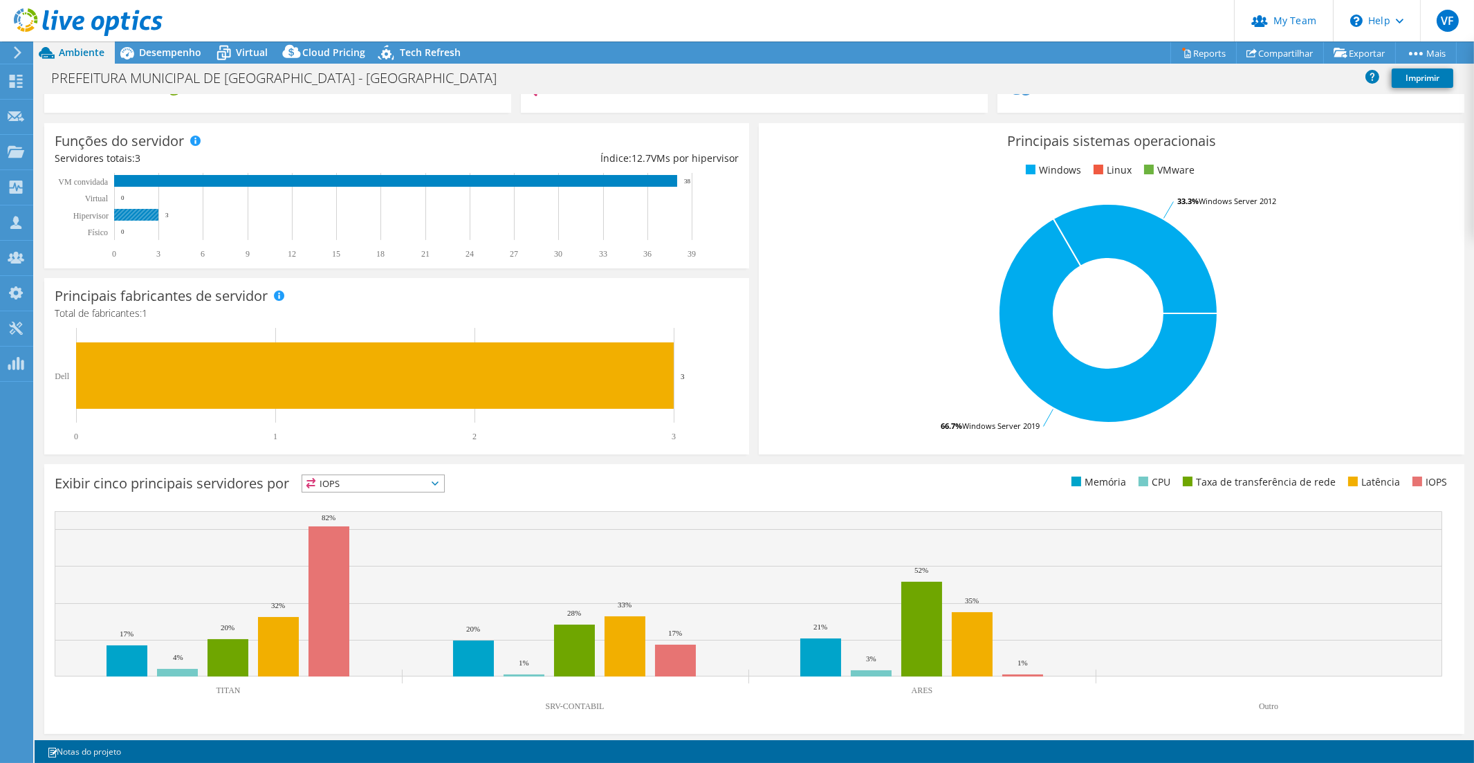
scroll to position [0, 0]
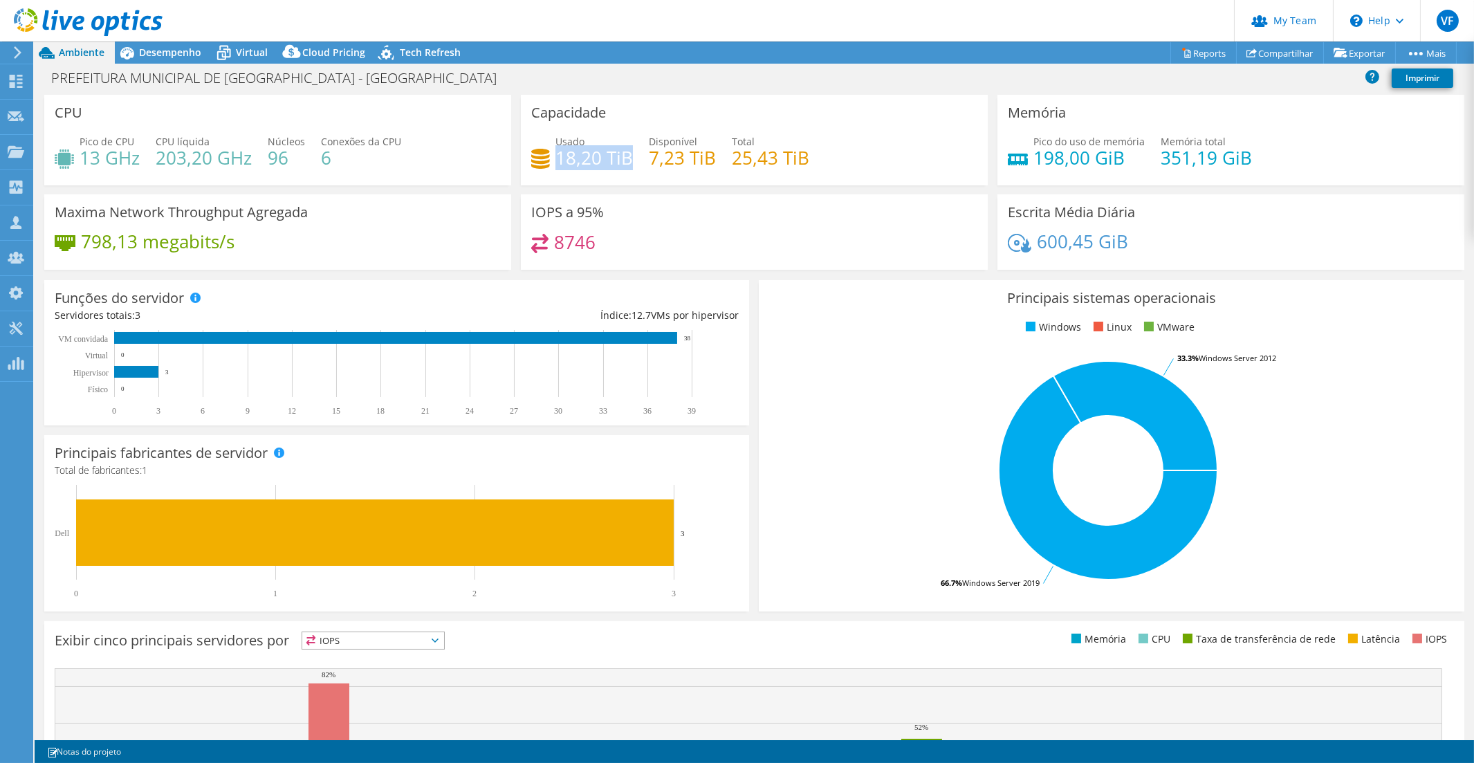
drag, startPoint x: 624, startPoint y: 156, endPoint x: 555, endPoint y: 159, distance: 69.2
click at [555, 159] on h4 "18,20 TiB" at bounding box center [593, 157] width 77 height 15
click at [593, 163] on h4 "18,20 TiB" at bounding box center [593, 157] width 77 height 15
drag, startPoint x: 627, startPoint y: 160, endPoint x: 553, endPoint y: 151, distance: 74.5
click at [555, 151] on h4 "18,20 TiB" at bounding box center [593, 157] width 77 height 15
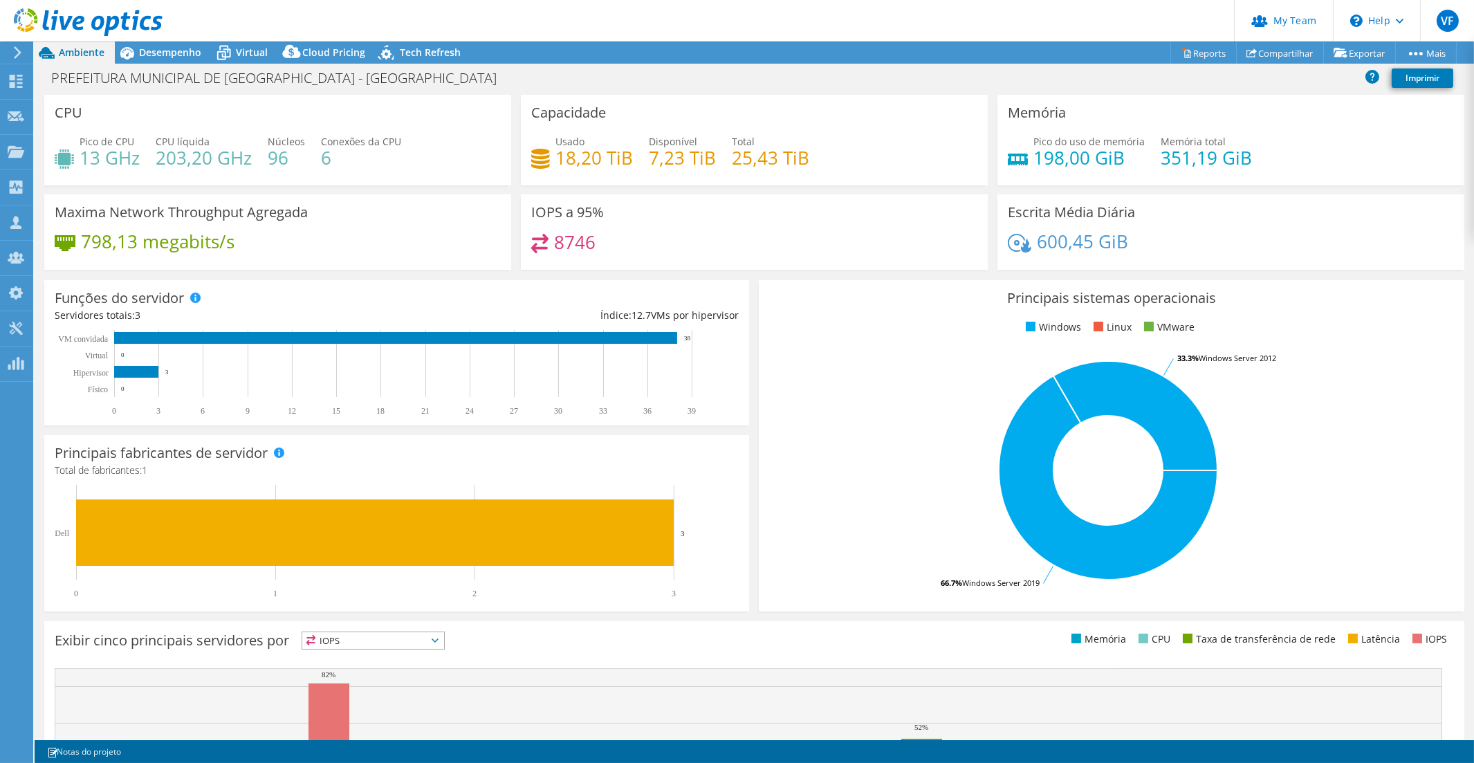
click at [602, 170] on div "Usado 18,20 TiB Disponível 7,23 TiB Total 25,43 TiB" at bounding box center [754, 156] width 446 height 45
